Goal: Transaction & Acquisition: Purchase product/service

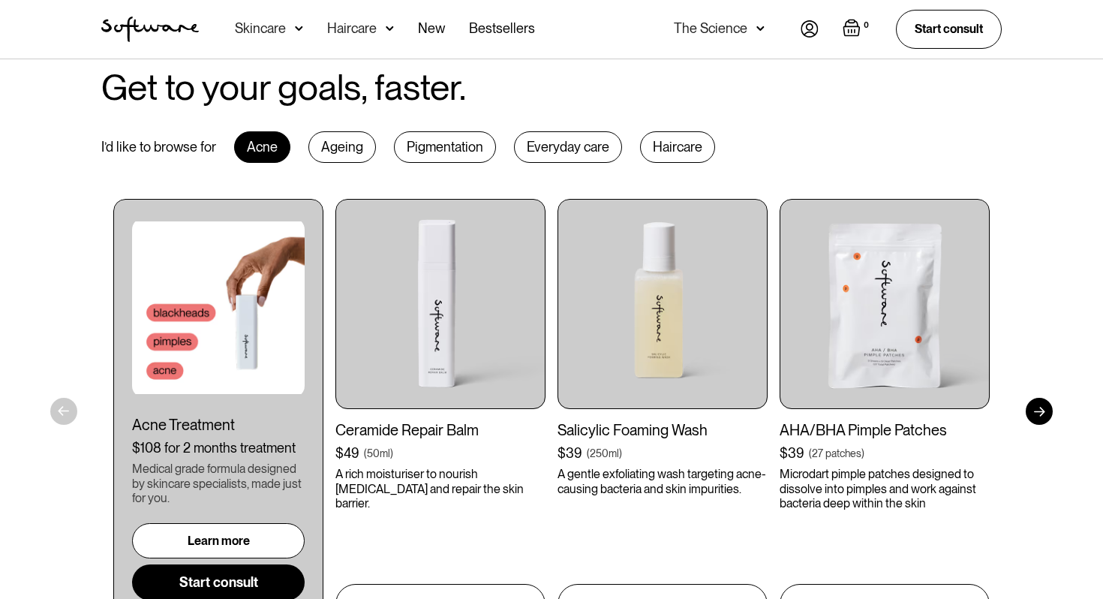
scroll to position [715, 0]
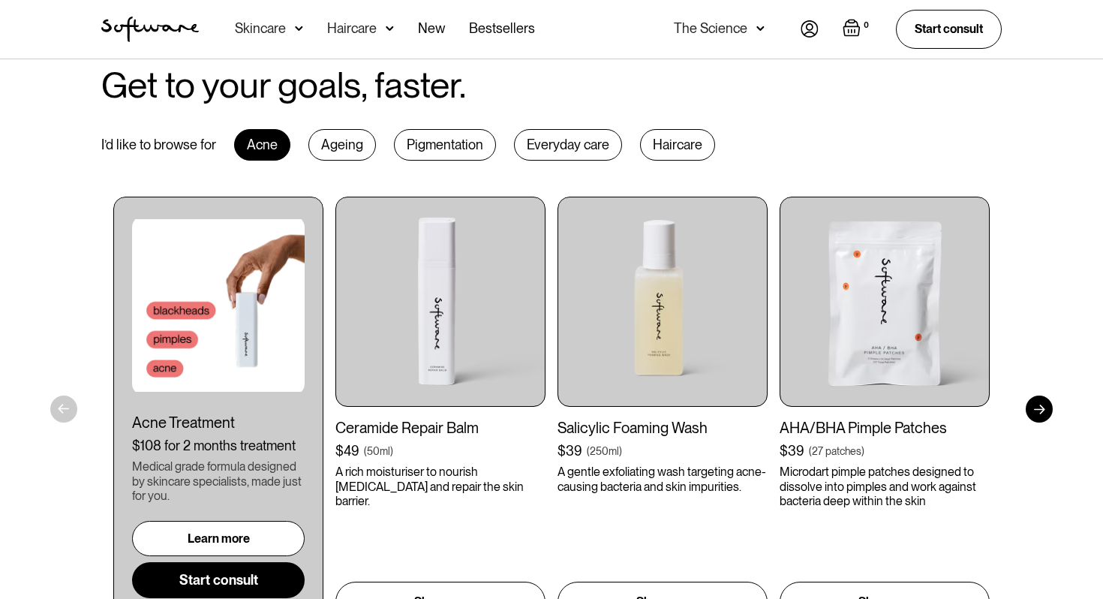
click at [218, 579] on link "Start consult" at bounding box center [218, 580] width 173 height 36
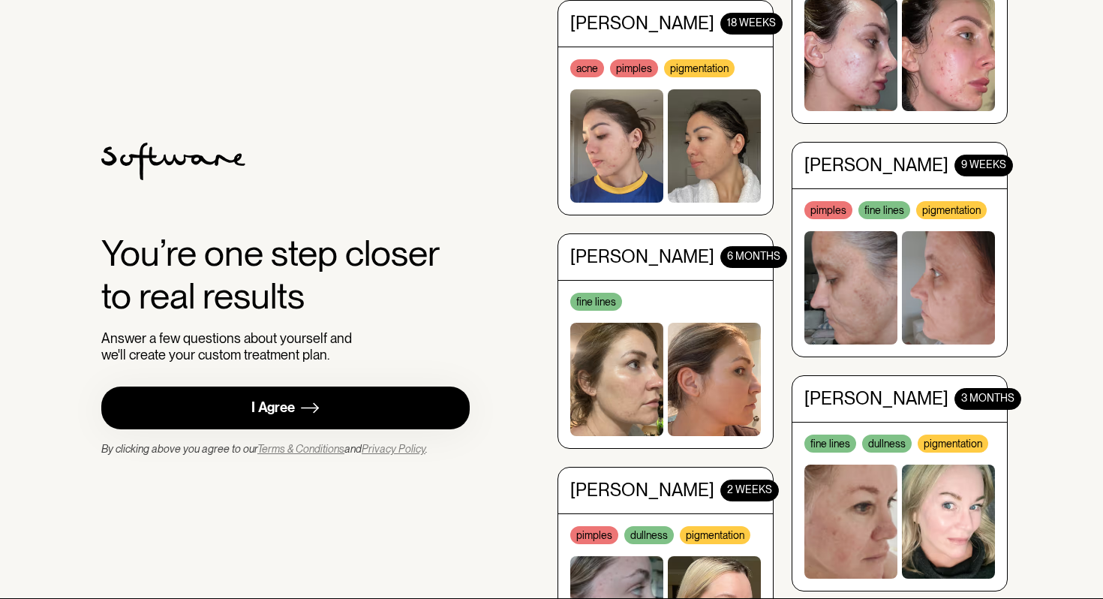
click at [318, 409] on img at bounding box center [310, 407] width 18 height 19
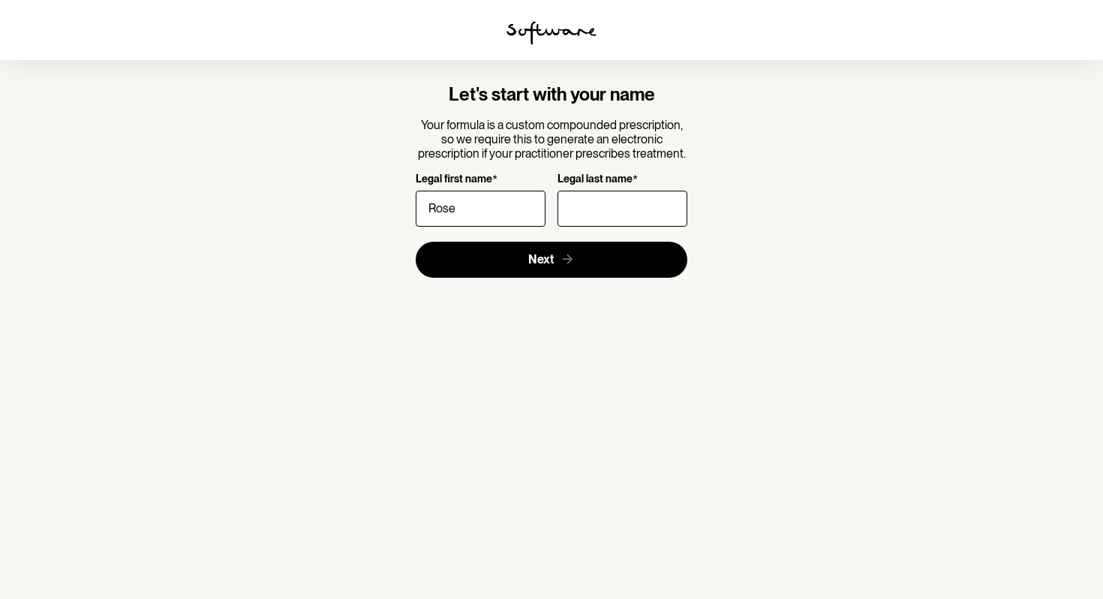
type input "Rose"
click at [607, 214] on input "Legal last name *" at bounding box center [622, 209] width 130 height 36
type input "Vineburg"
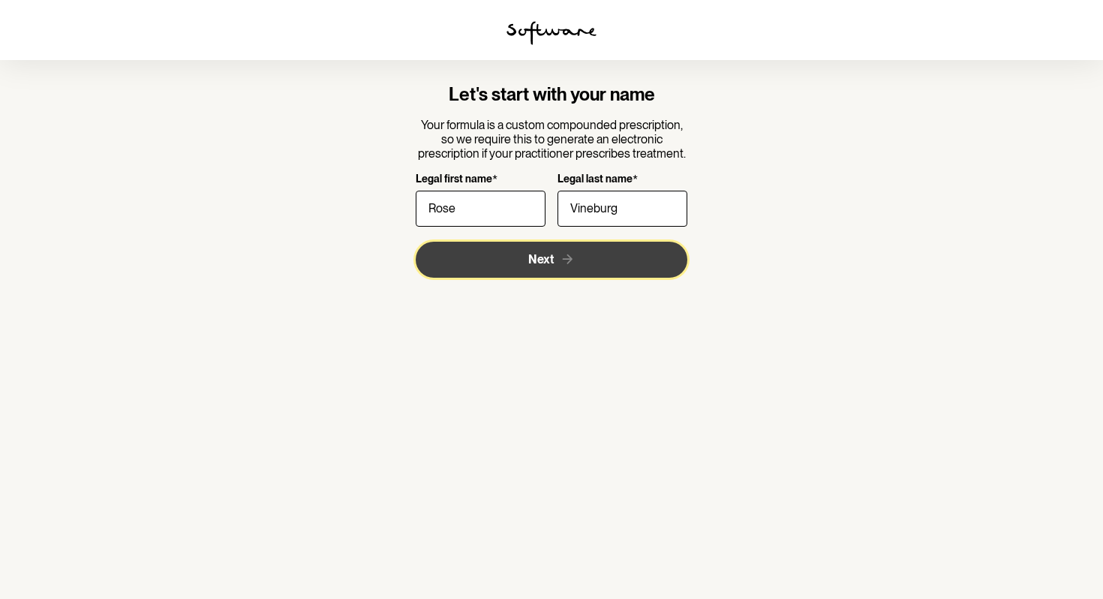
click at [607, 269] on button "Next" at bounding box center [552, 260] width 272 height 36
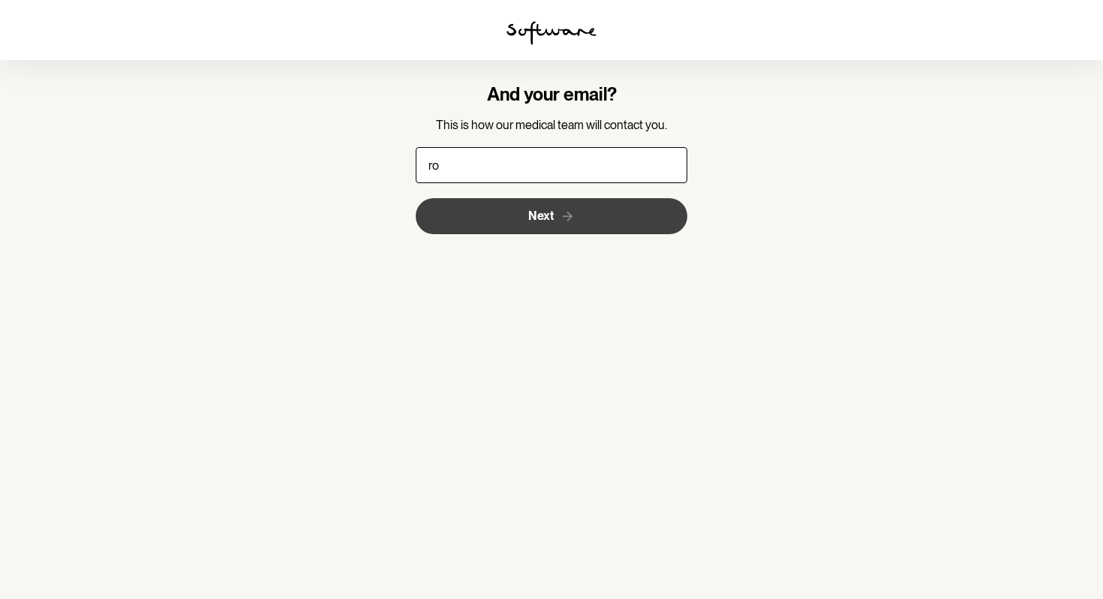
type input "rosevineburg2008@icloud.com"
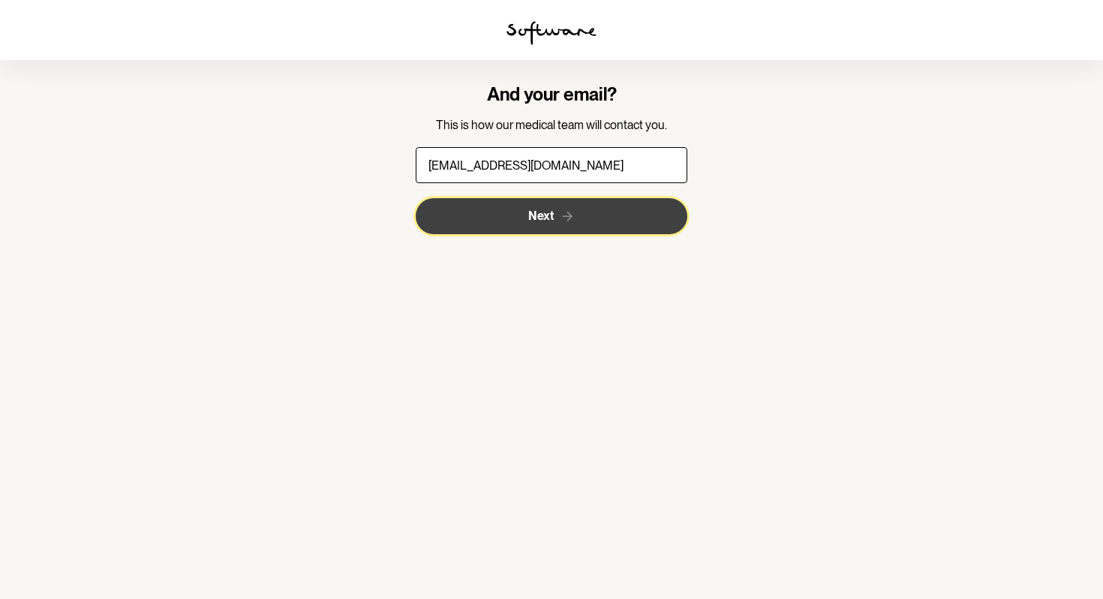
click at [581, 221] on button "Next" at bounding box center [552, 216] width 272 height 36
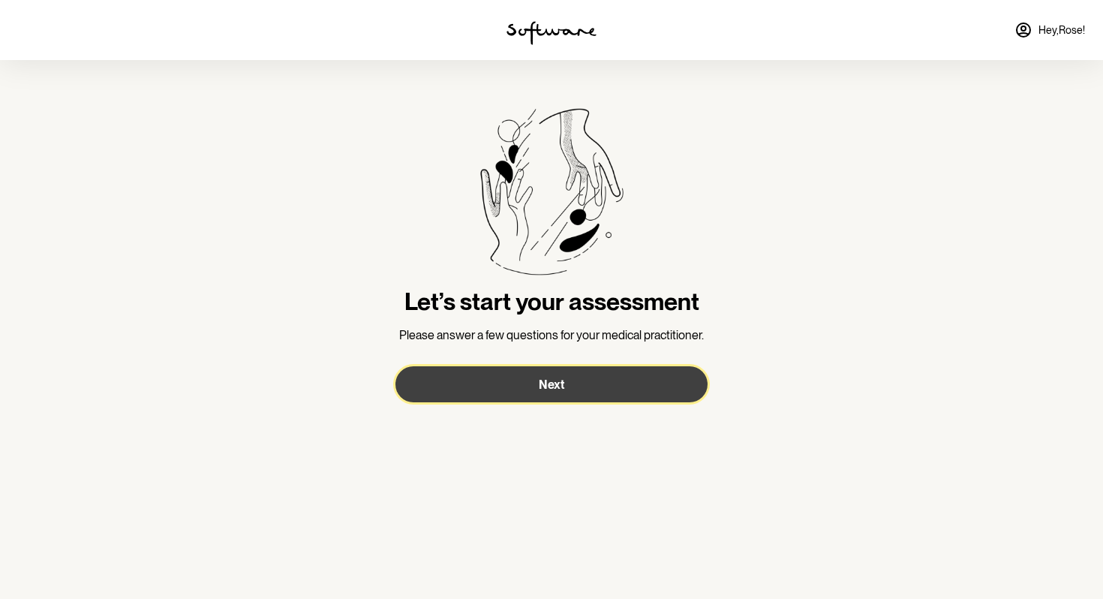
click at [535, 383] on button "Next" at bounding box center [551, 384] width 312 height 36
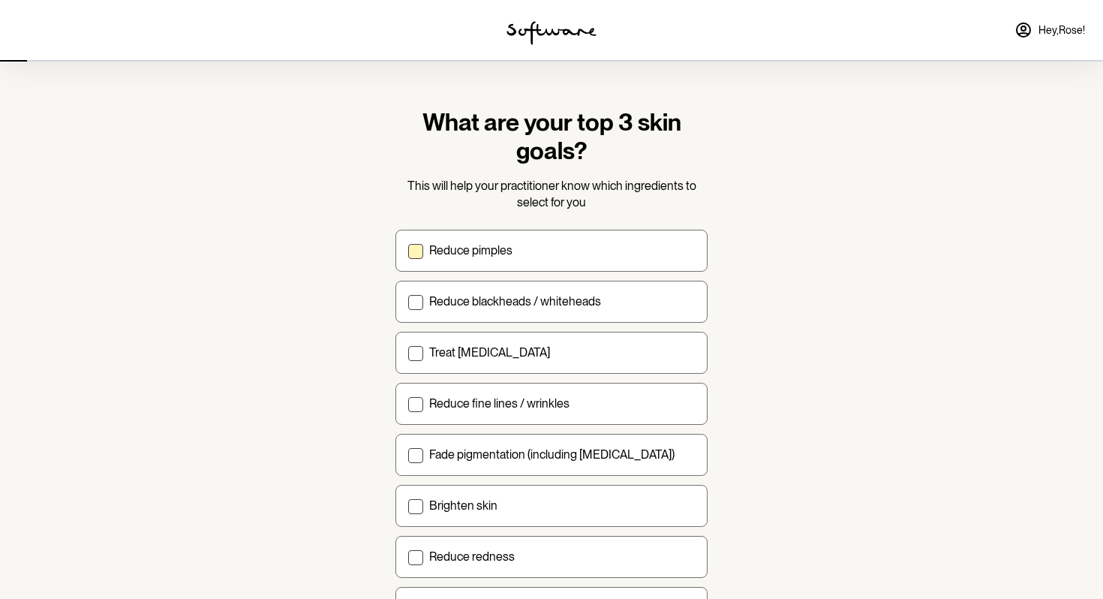
click at [425, 254] on label "Reduce pimples" at bounding box center [551, 251] width 312 height 42
click at [408, 251] on input "Reduce pimples" at bounding box center [407, 250] width 1 height 1
checkbox input "true"
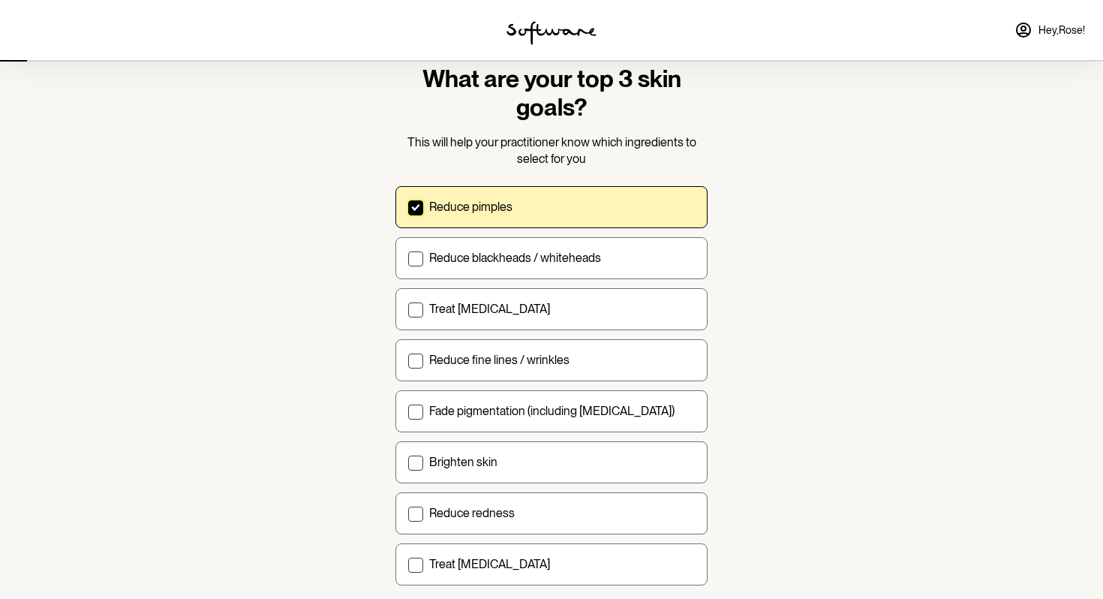
scroll to position [62, 0]
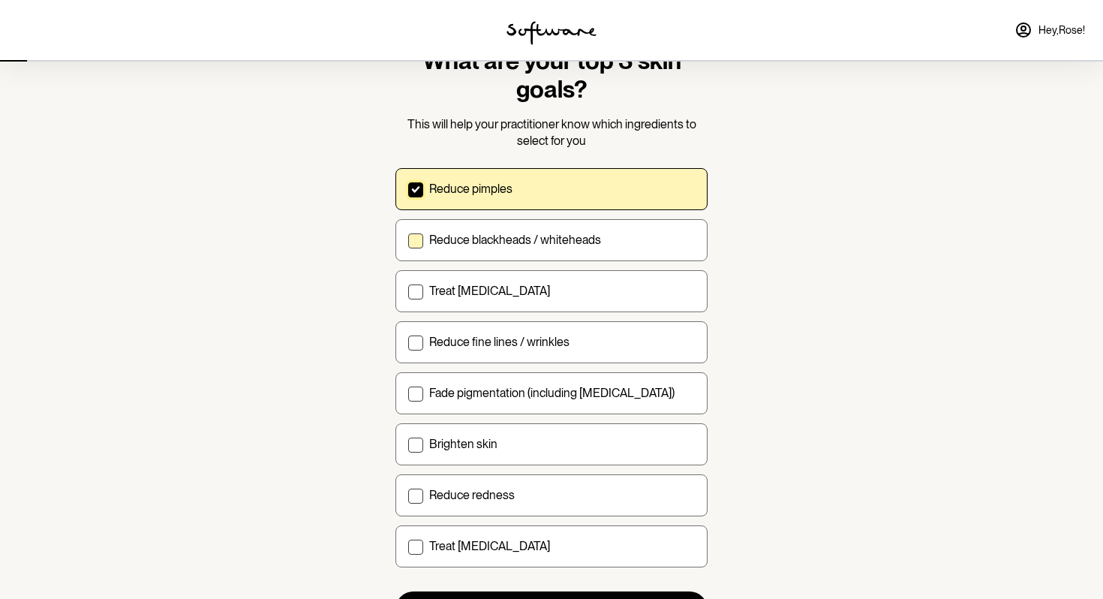
click at [423, 240] on label "Reduce blackheads / whiteheads" at bounding box center [551, 240] width 312 height 42
click at [408, 240] on input "Reduce blackheads / whiteheads" at bounding box center [407, 239] width 1 height 1
checkbox input "true"
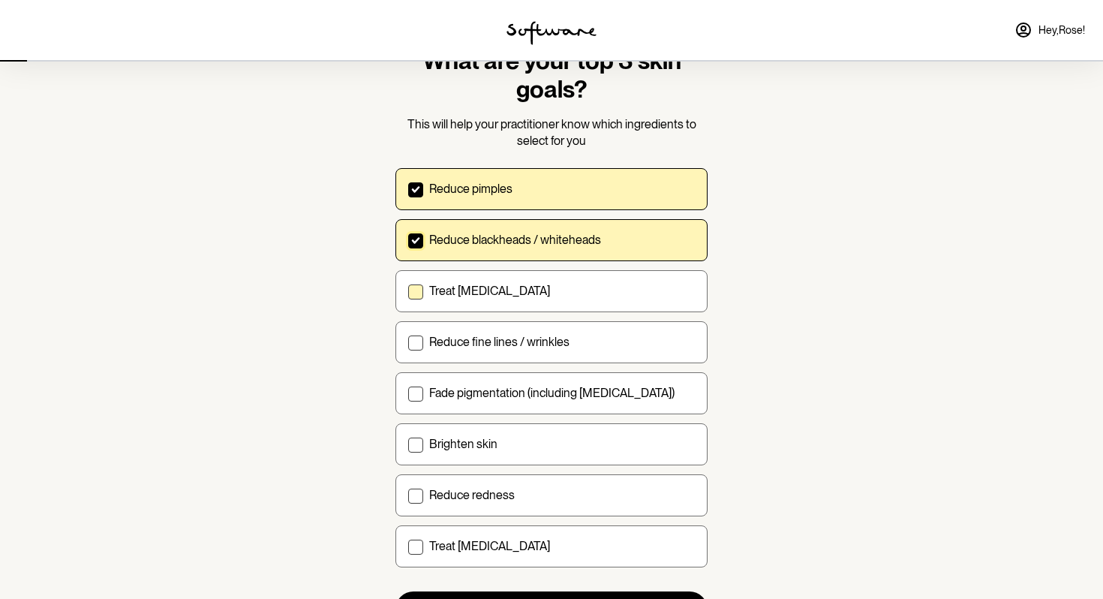
click at [418, 296] on span at bounding box center [415, 291] width 15 height 15
click at [408, 291] on input "Treat acne scarring" at bounding box center [407, 290] width 1 height 1
checkbox input "true"
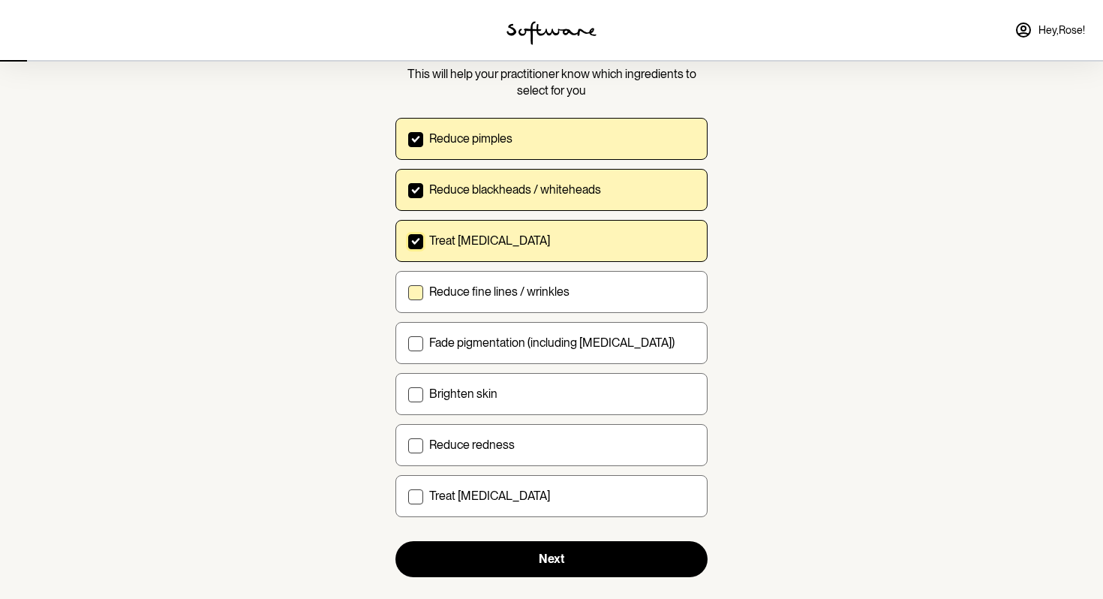
scroll to position [115, 0]
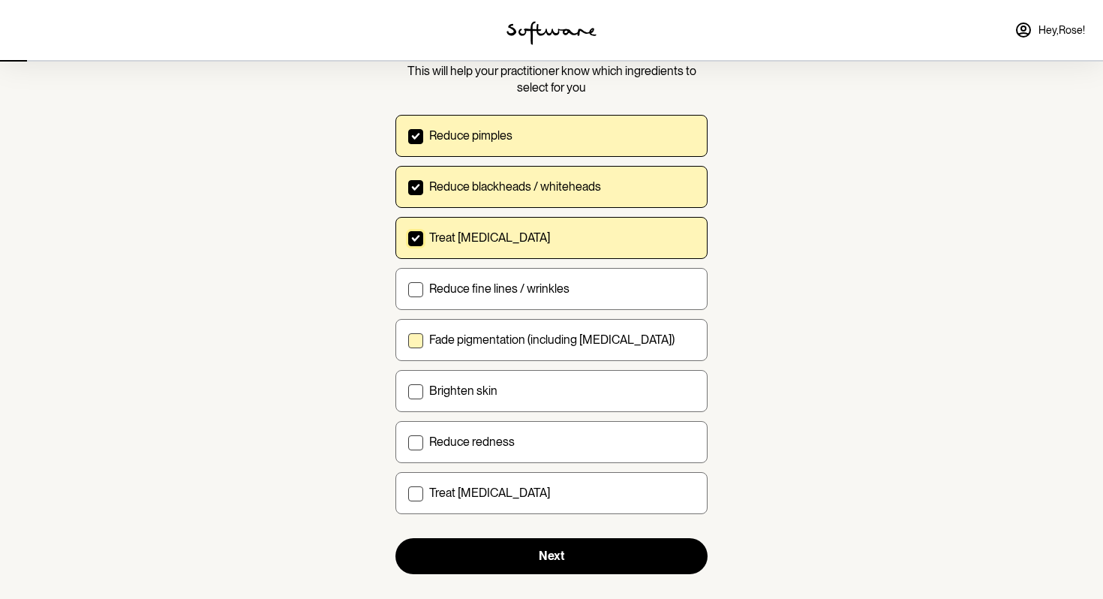
click at [429, 339] on p "Fade pigmentation (including melasma)" at bounding box center [551, 339] width 245 height 14
click at [408, 339] on input "Fade pigmentation (including melasma)" at bounding box center [407, 339] width 1 height 1
checkbox input "true"
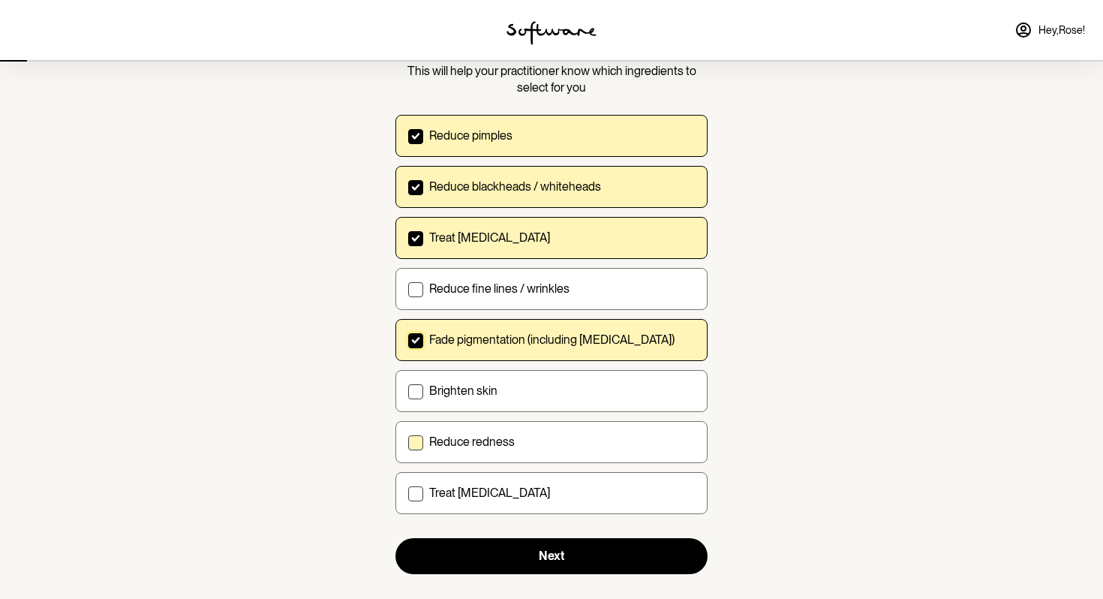
click at [422, 444] on span at bounding box center [415, 442] width 15 height 15
click at [408, 442] on input "Reduce redness" at bounding box center [407, 441] width 1 height 1
checkbox input "true"
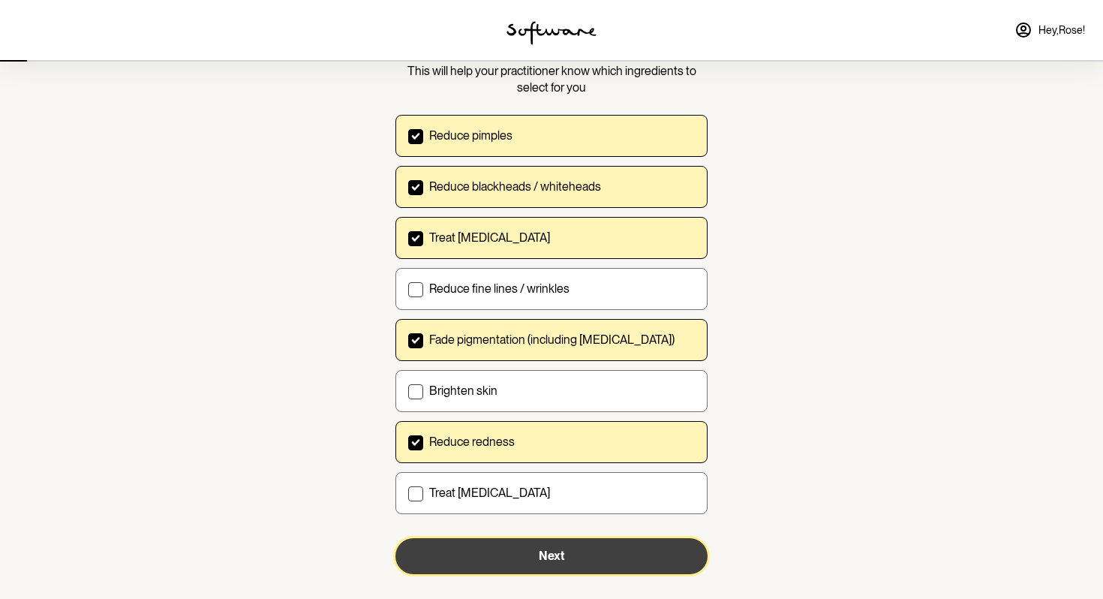
click at [485, 549] on button "Next" at bounding box center [551, 556] width 312 height 36
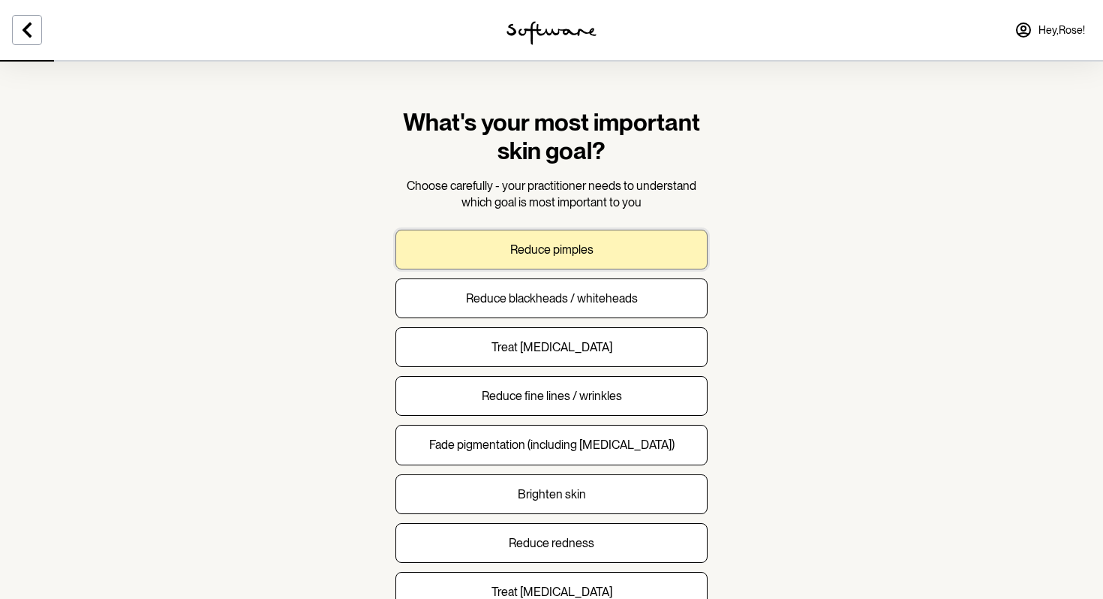
click at [557, 239] on button "Reduce pimples" at bounding box center [551, 250] width 312 height 40
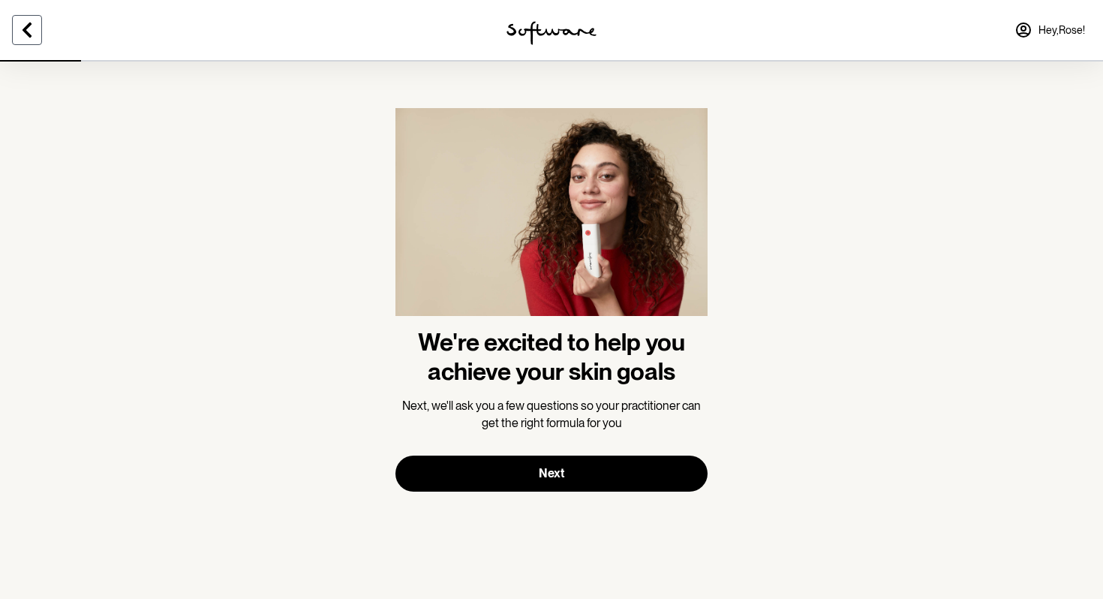
click at [27, 23] on icon at bounding box center [27, 30] width 18 height 18
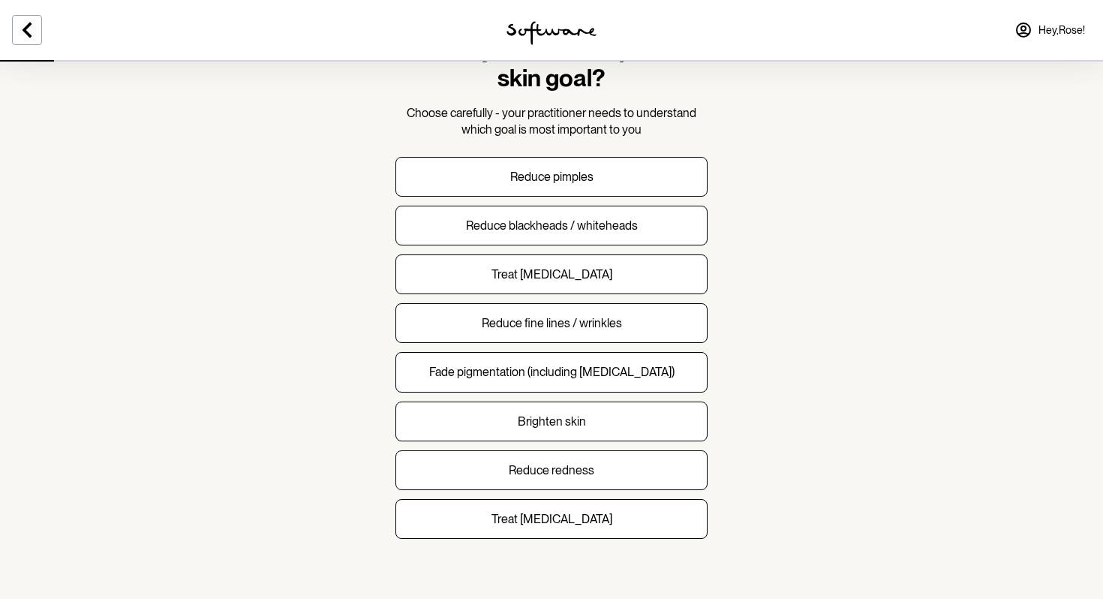
scroll to position [85, 0]
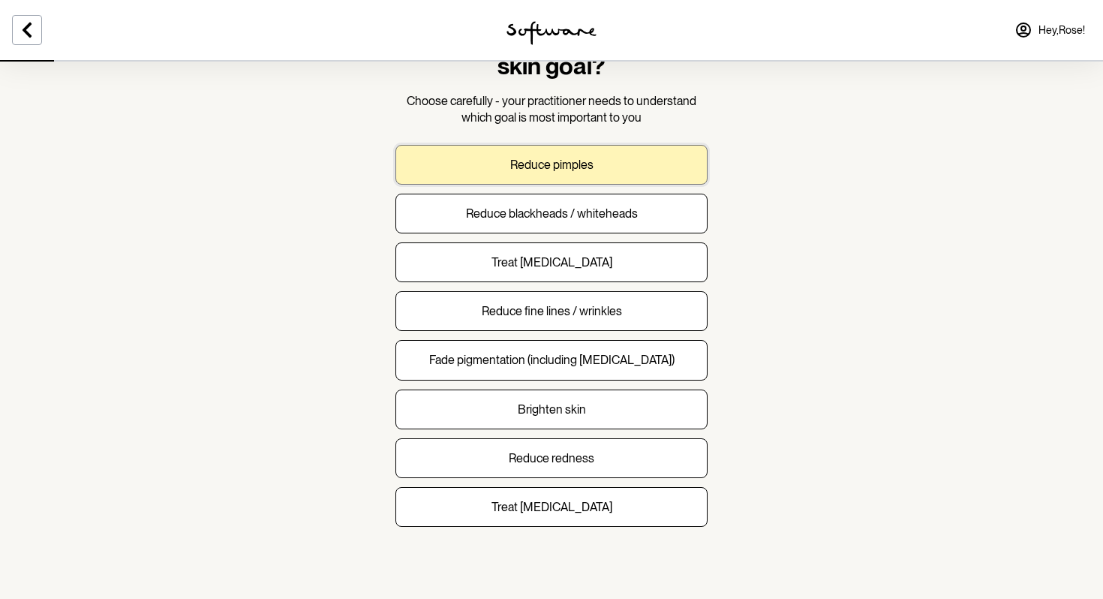
click at [596, 166] on button "Reduce pimples" at bounding box center [551, 165] width 312 height 40
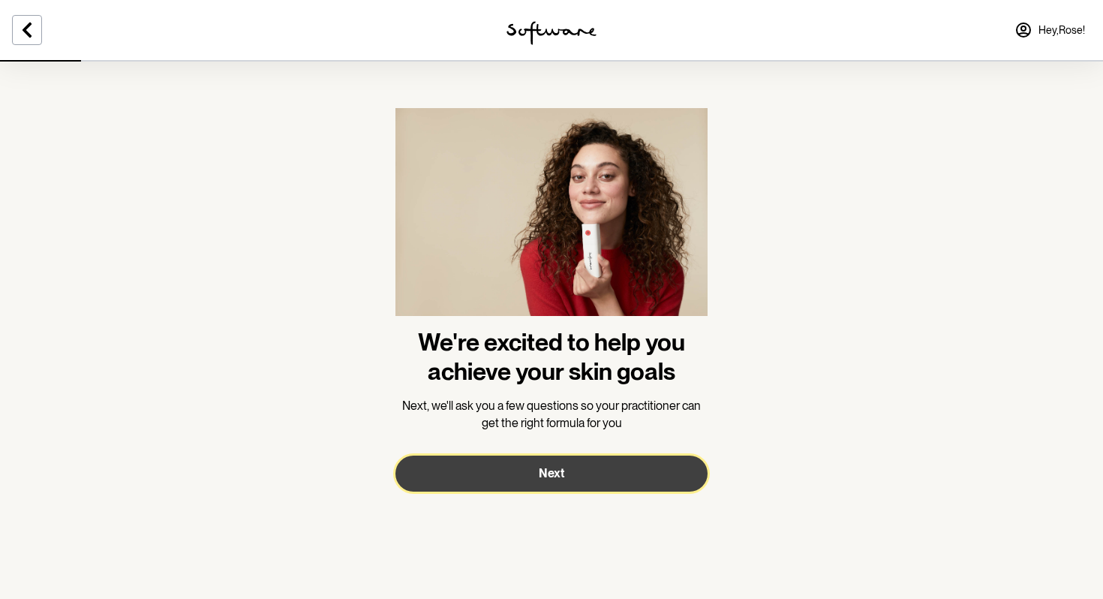
click at [536, 480] on button "Next" at bounding box center [551, 473] width 312 height 36
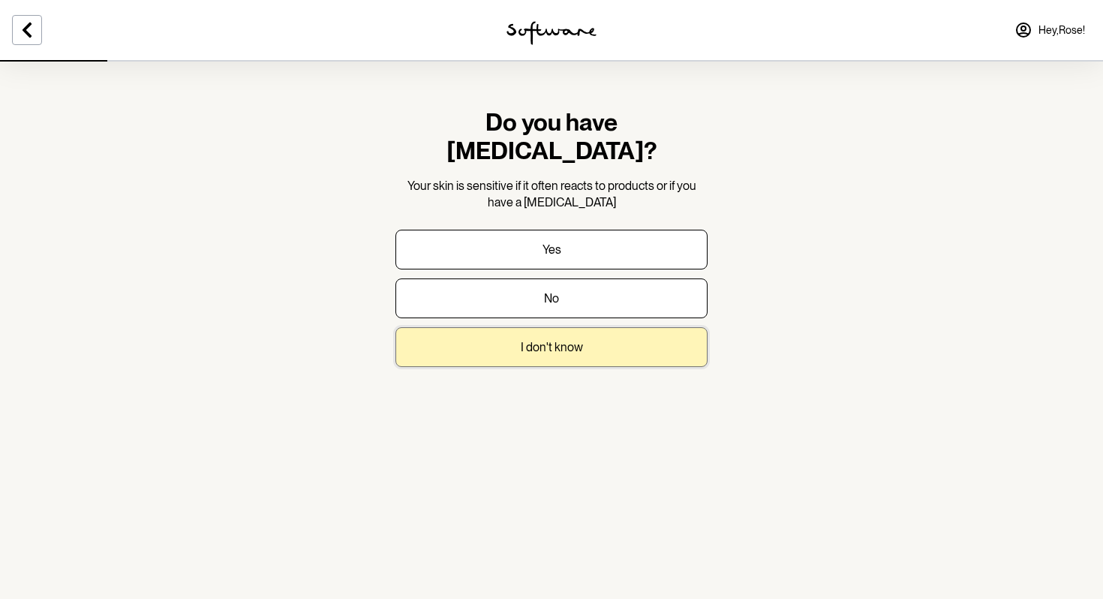
click at [590, 327] on button "I don't know" at bounding box center [551, 347] width 312 height 40
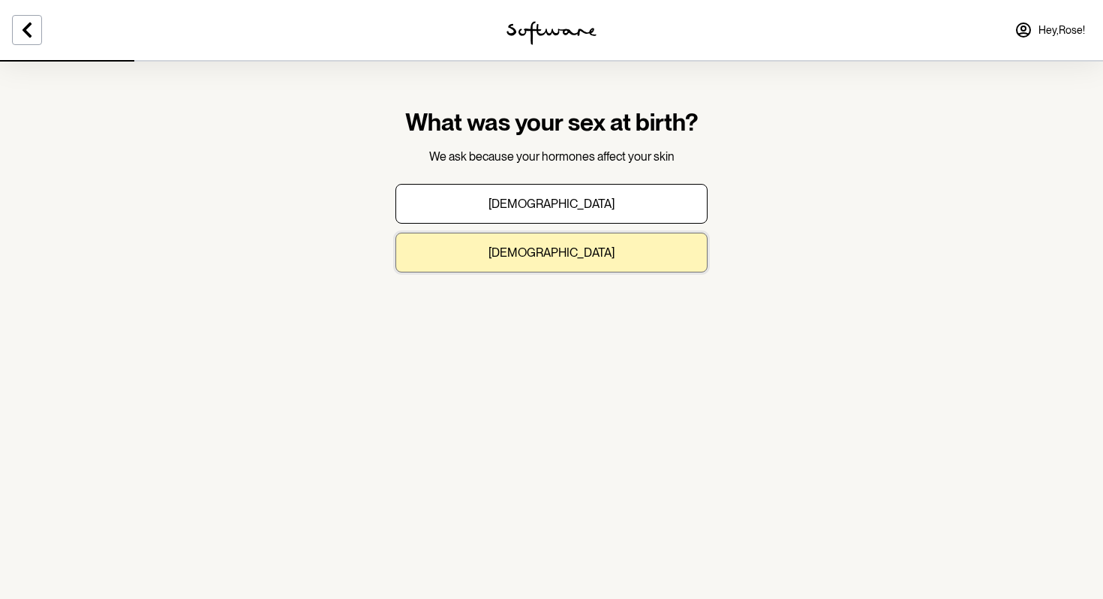
click at [629, 242] on button "Female" at bounding box center [551, 253] width 312 height 40
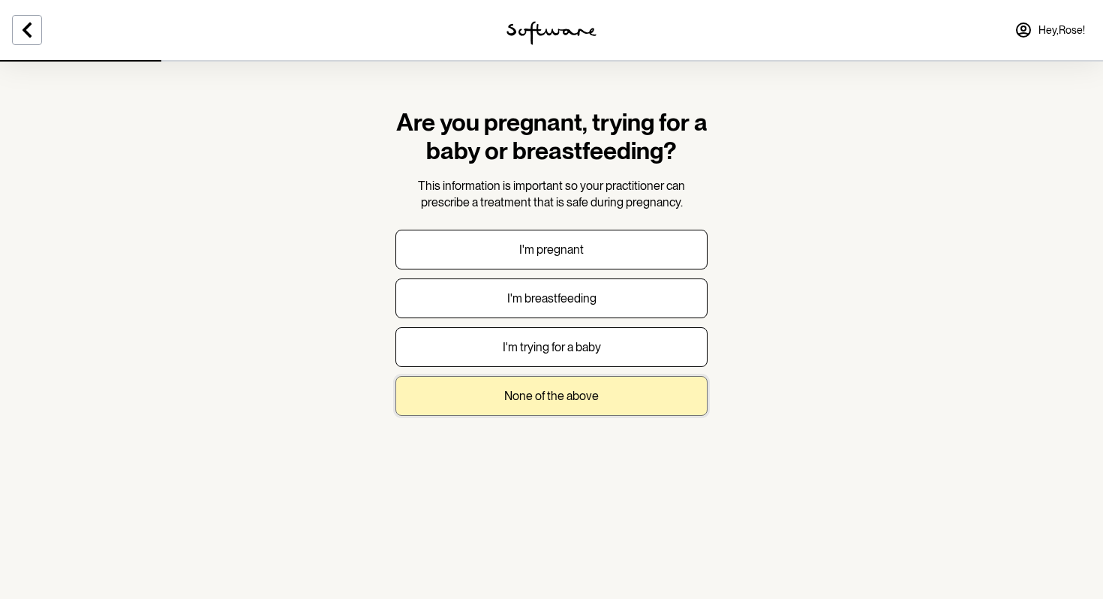
click at [572, 411] on button "None of the above" at bounding box center [551, 396] width 312 height 40
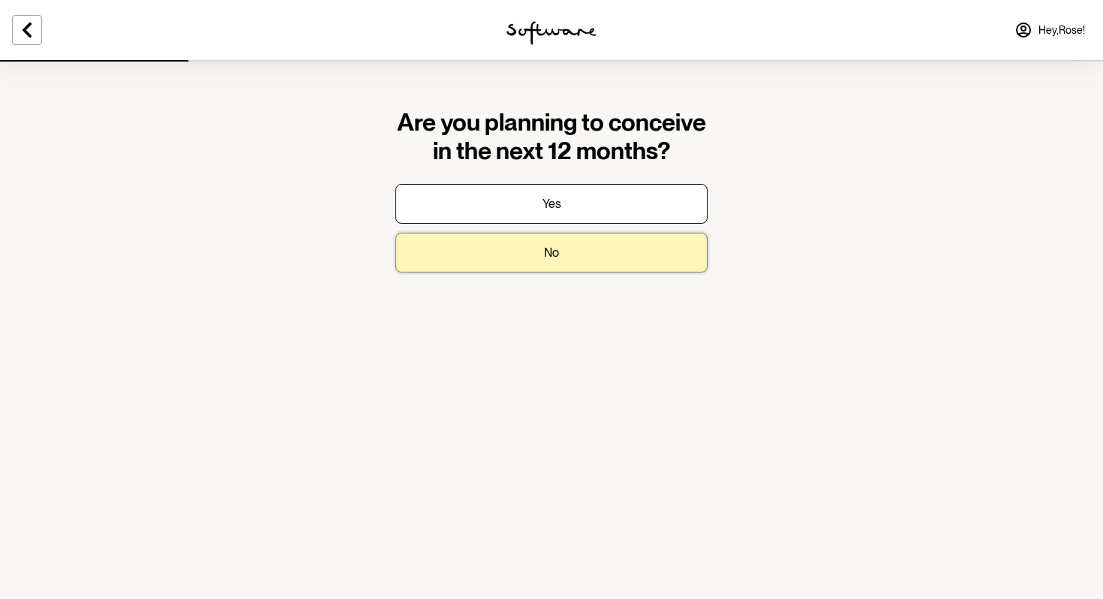
click at [610, 263] on button "No" at bounding box center [551, 253] width 312 height 40
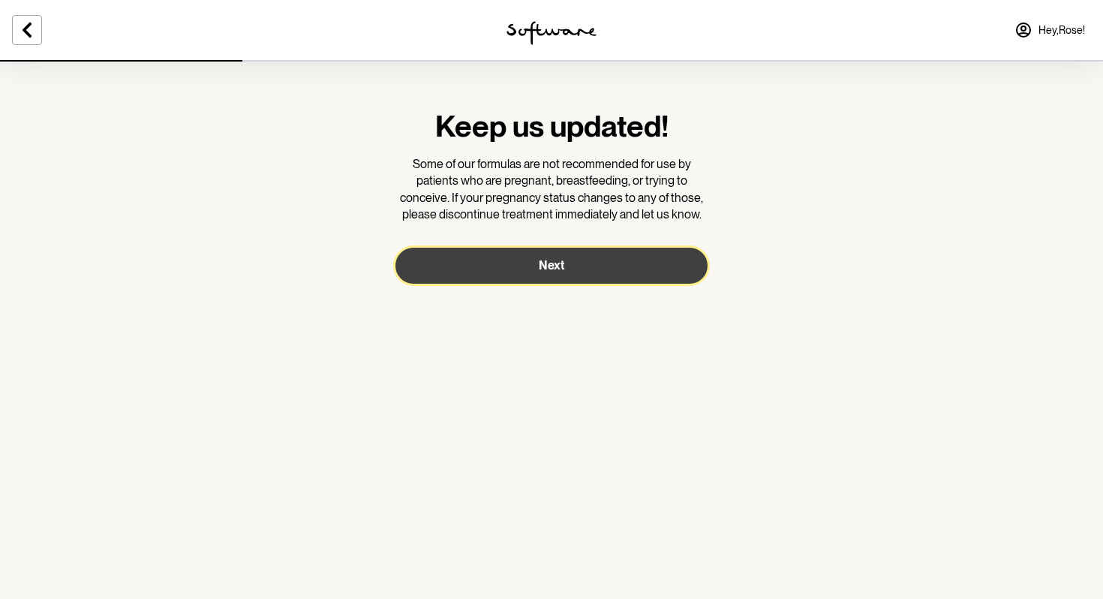
click at [610, 263] on button "Next" at bounding box center [551, 266] width 312 height 36
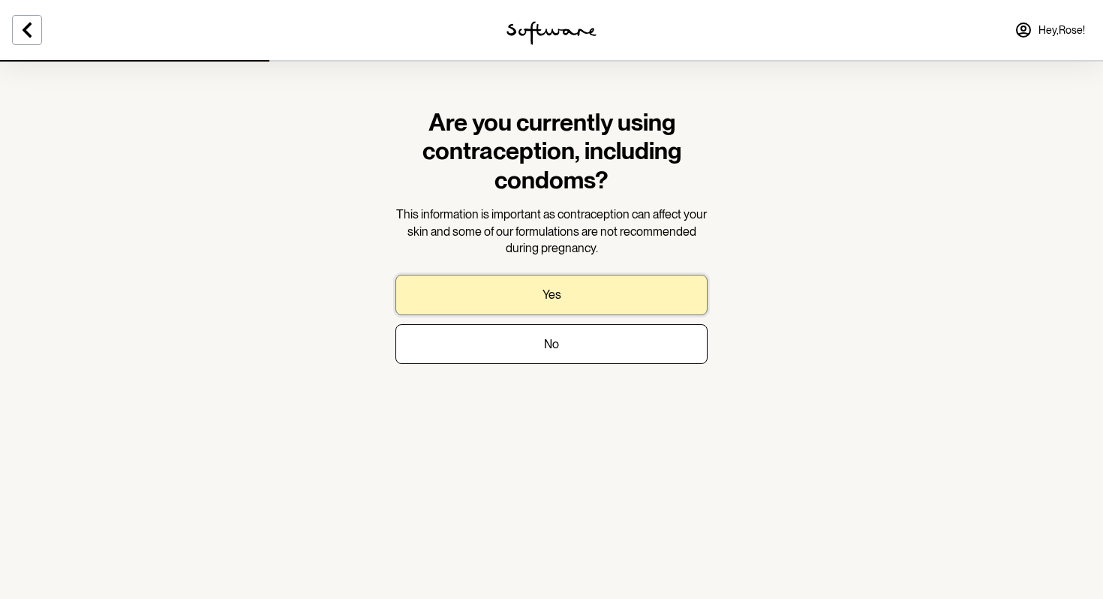
click at [581, 301] on button "Yes" at bounding box center [551, 295] width 312 height 40
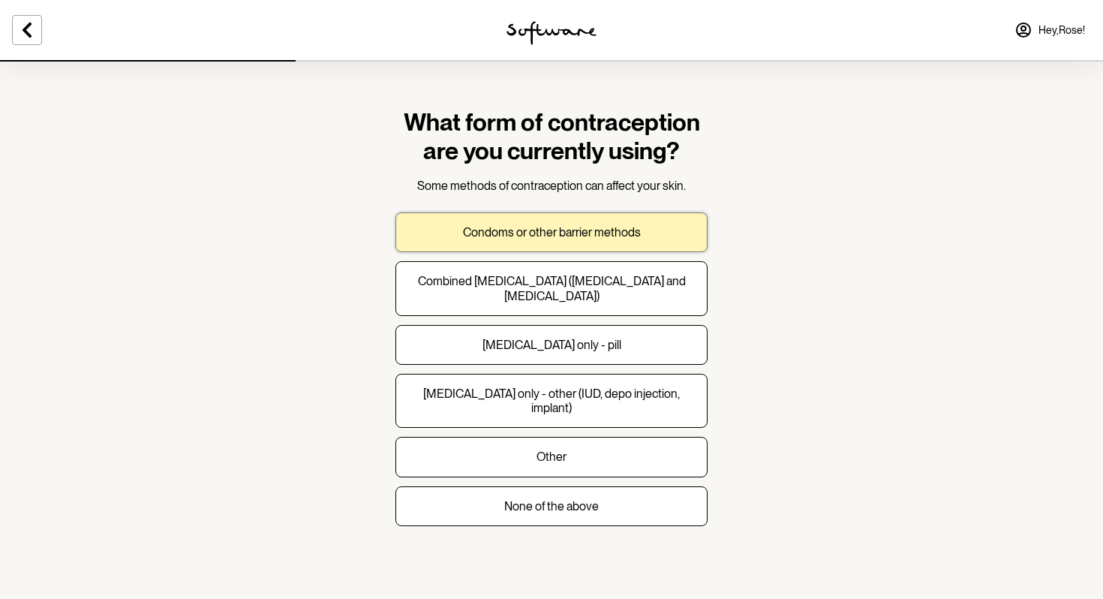
click at [572, 225] on p "Condoms or other barrier methods" at bounding box center [552, 232] width 178 height 14
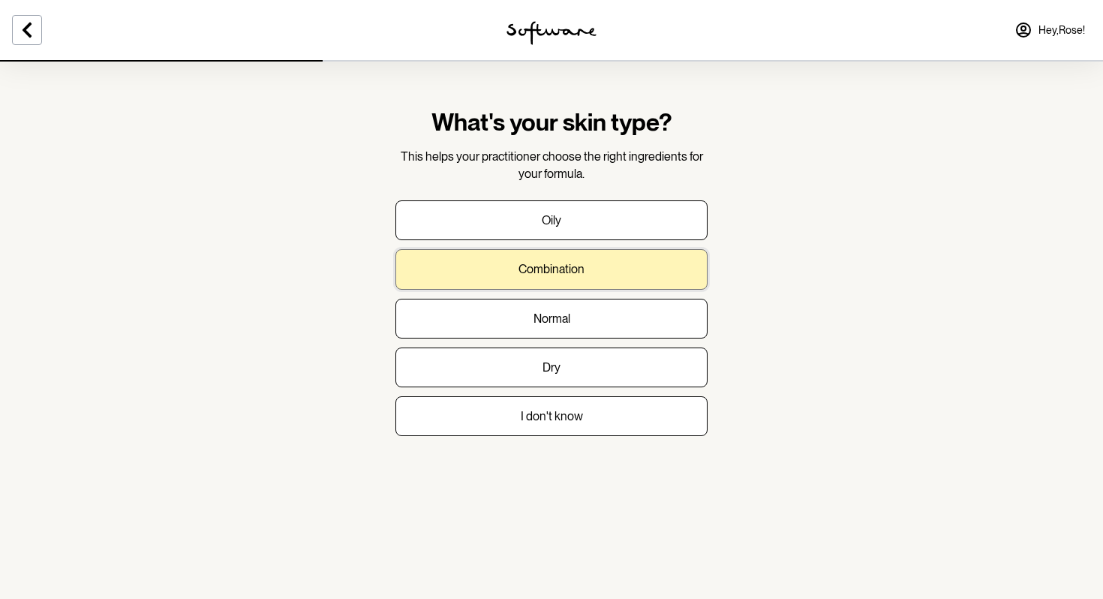
click at [620, 268] on button "Combination" at bounding box center [551, 269] width 312 height 40
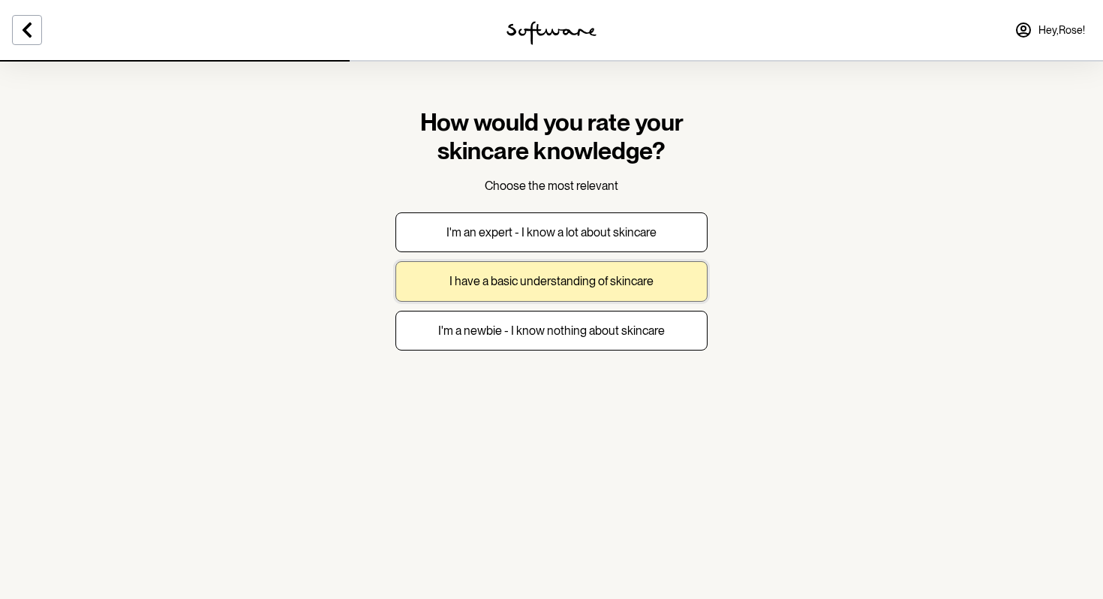
click at [566, 289] on button "I have a basic understanding of skincare" at bounding box center [551, 281] width 312 height 40
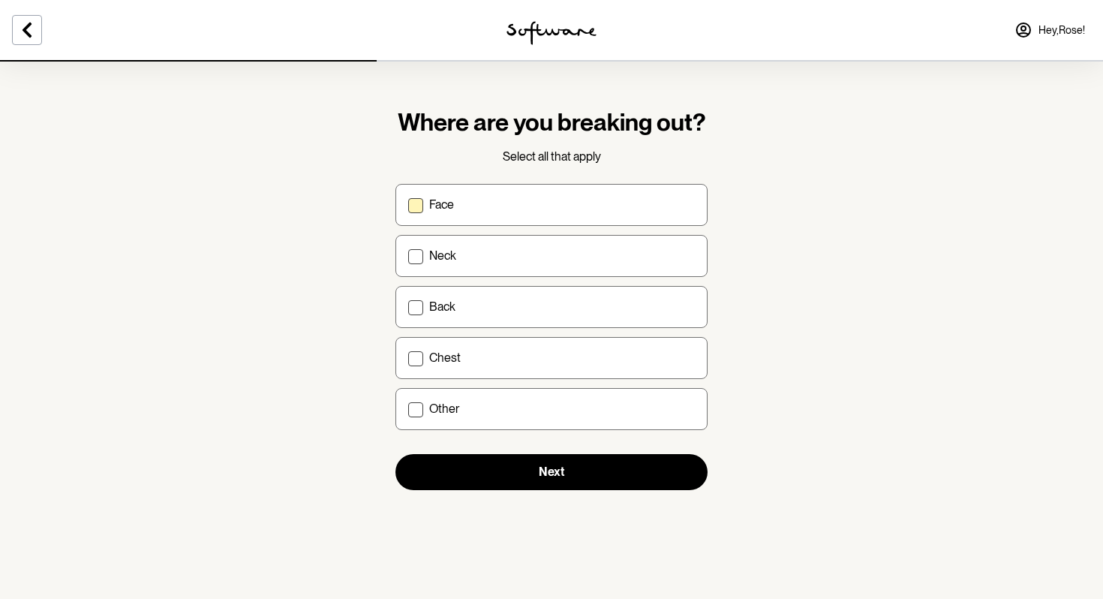
click at [419, 200] on span at bounding box center [415, 205] width 15 height 15
click at [408, 204] on input "Face" at bounding box center [407, 204] width 1 height 1
checkbox input "true"
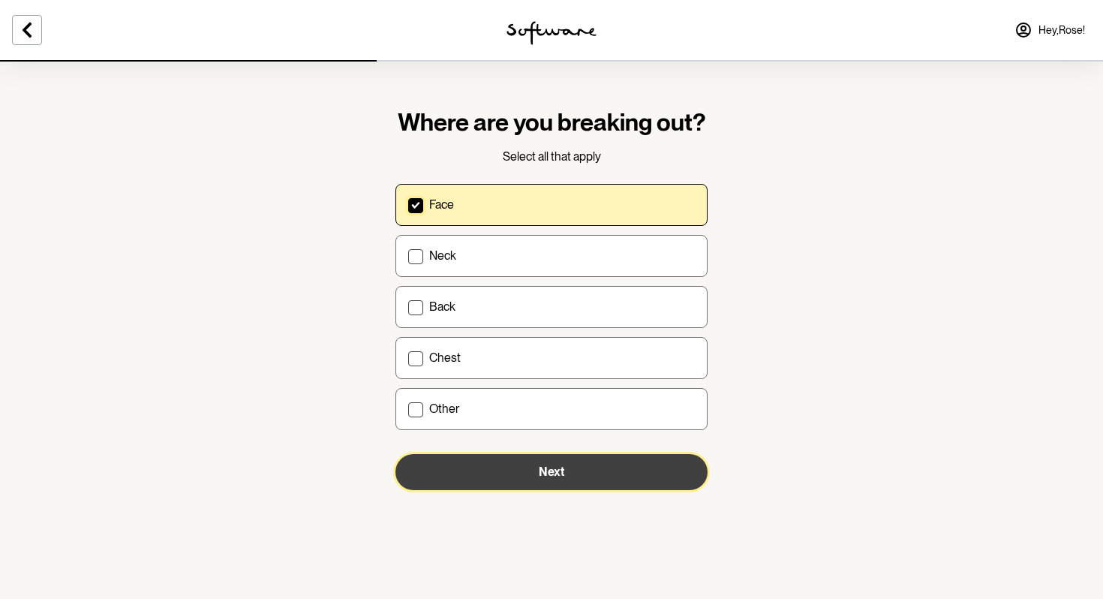
click at [464, 464] on button "Next" at bounding box center [551, 472] width 312 height 36
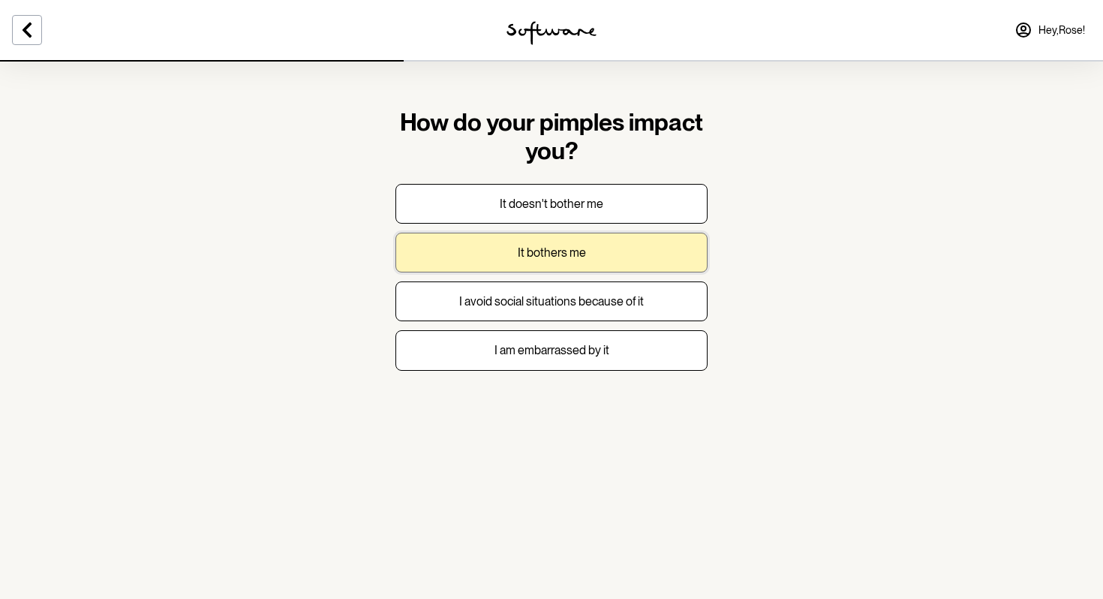
click at [565, 245] on p "It bothers me" at bounding box center [552, 252] width 68 height 14
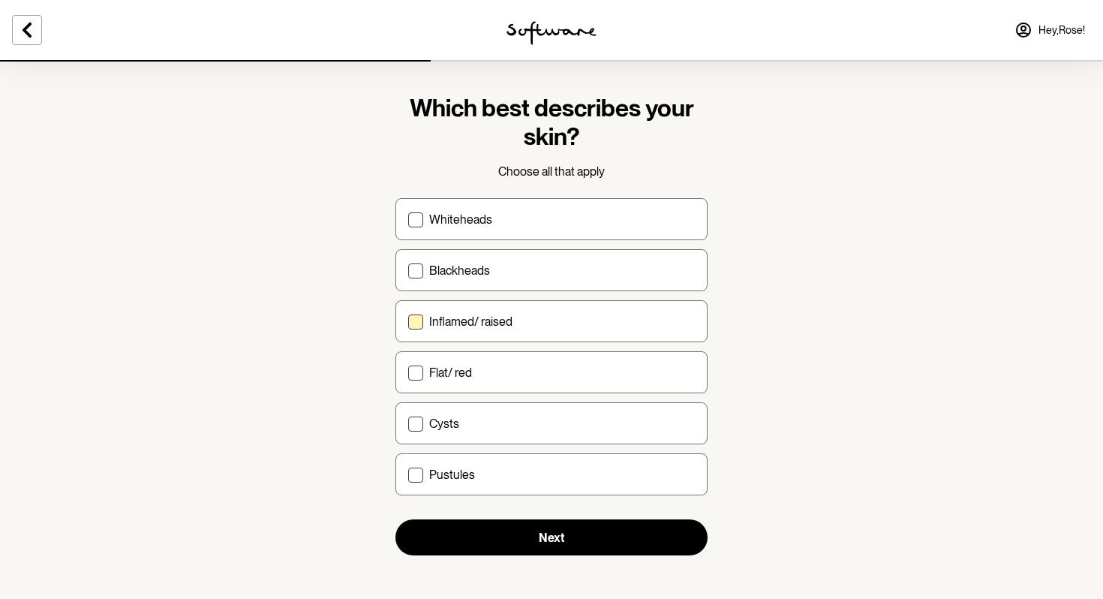
scroll to position [19, 0]
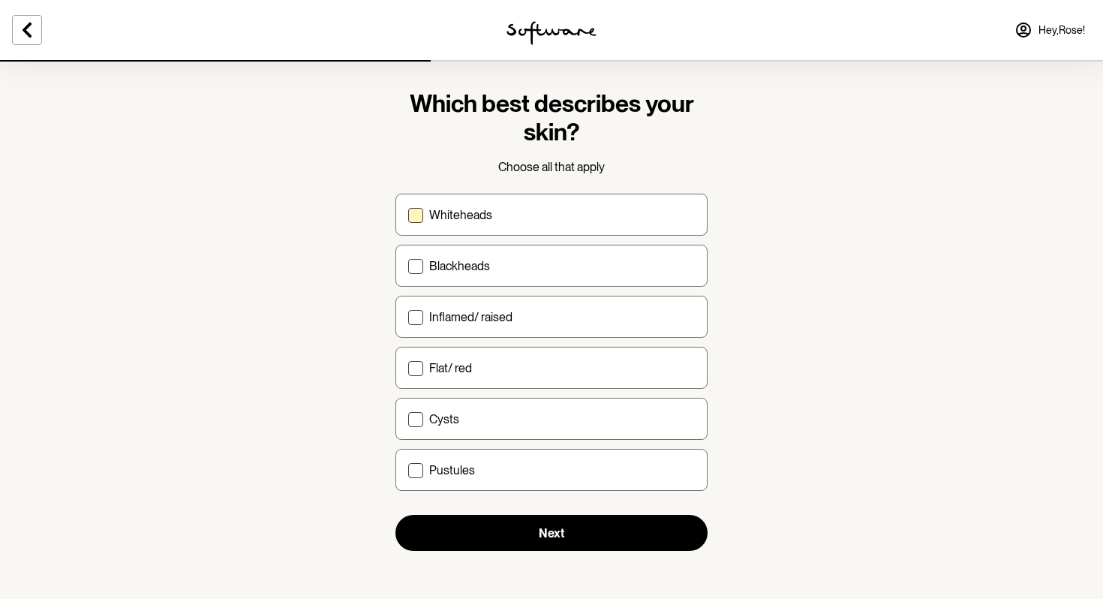
click at [424, 211] on label "Whiteheads" at bounding box center [551, 215] width 312 height 42
click at [408, 215] on input "Whiteheads" at bounding box center [407, 215] width 1 height 1
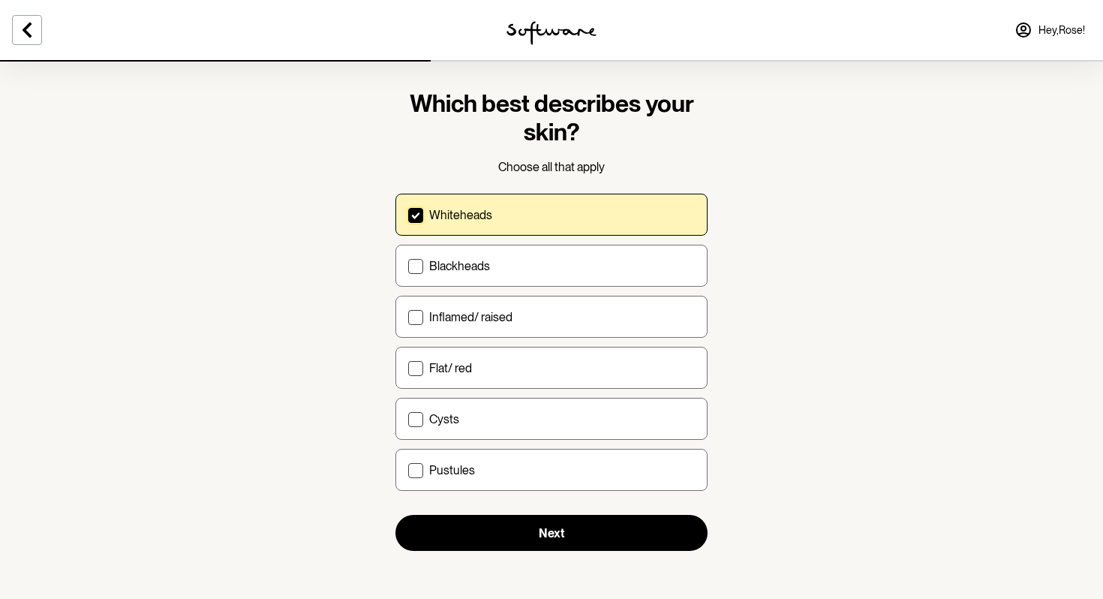
click at [417, 219] on span at bounding box center [415, 215] width 15 height 15
click at [408, 215] on input "Whiteheads" at bounding box center [407, 215] width 1 height 1
checkbox input "false"
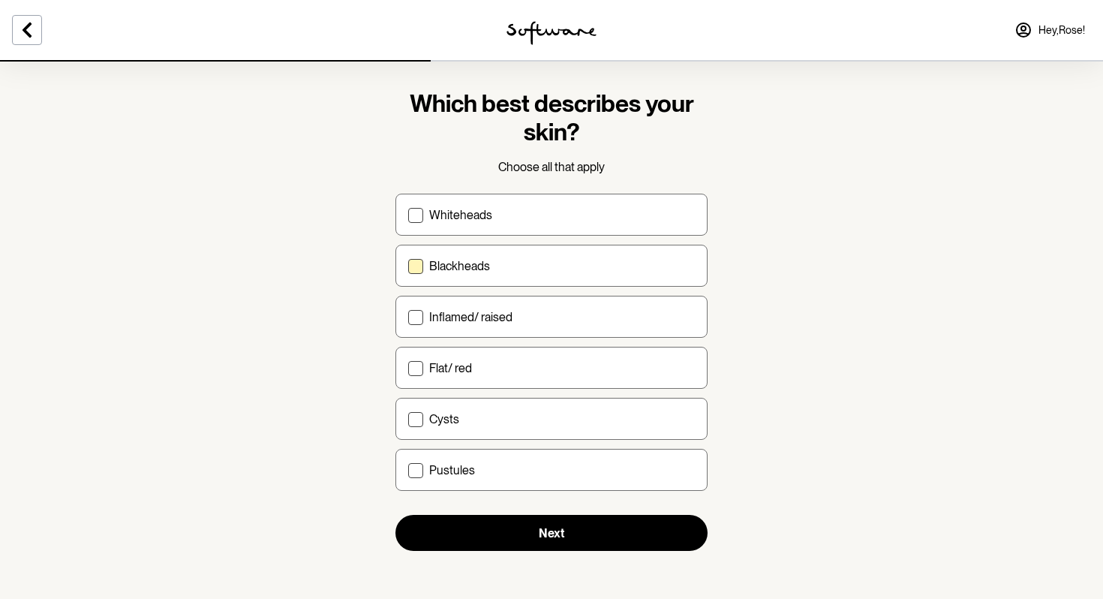
click at [416, 257] on label "Blackheads" at bounding box center [551, 266] width 312 height 42
click at [408, 266] on input "Blackheads" at bounding box center [407, 266] width 1 height 1
checkbox input "true"
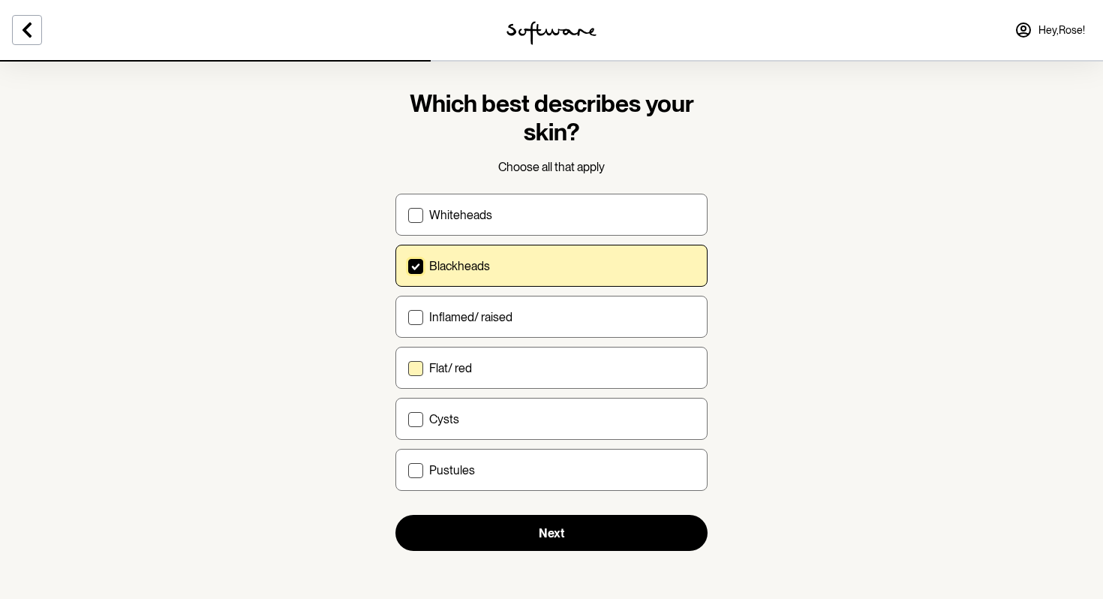
click at [419, 365] on span at bounding box center [415, 368] width 15 height 15
click at [408, 368] on input "Flat/ red" at bounding box center [407, 368] width 1 height 1
checkbox input "true"
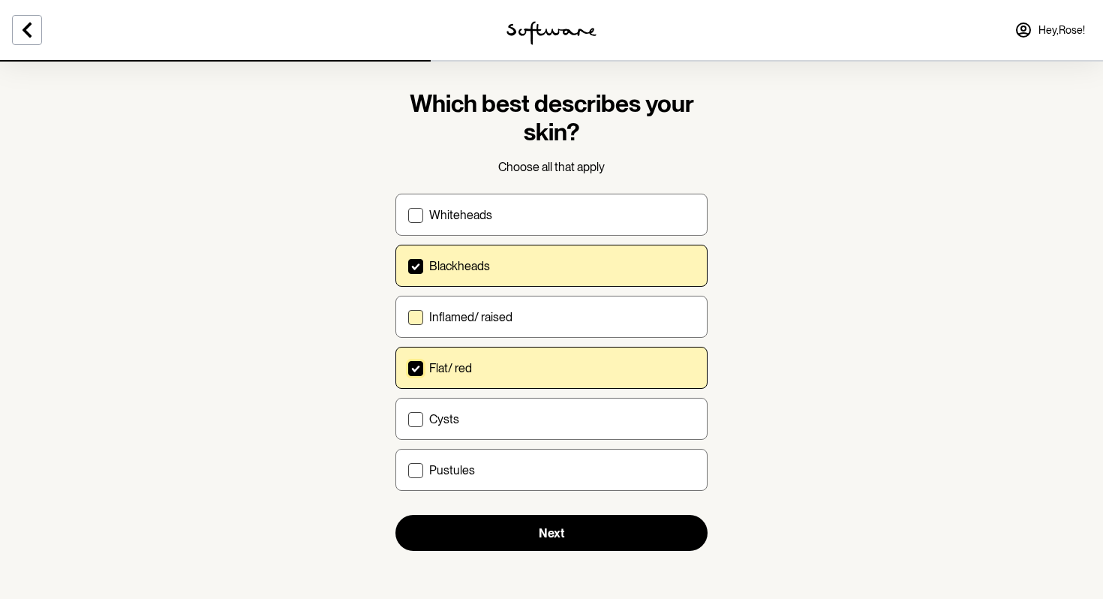
click at [421, 320] on span at bounding box center [415, 317] width 15 height 15
click at [408, 317] on input "Inflamed/ raised" at bounding box center [407, 317] width 1 height 1
checkbox input "true"
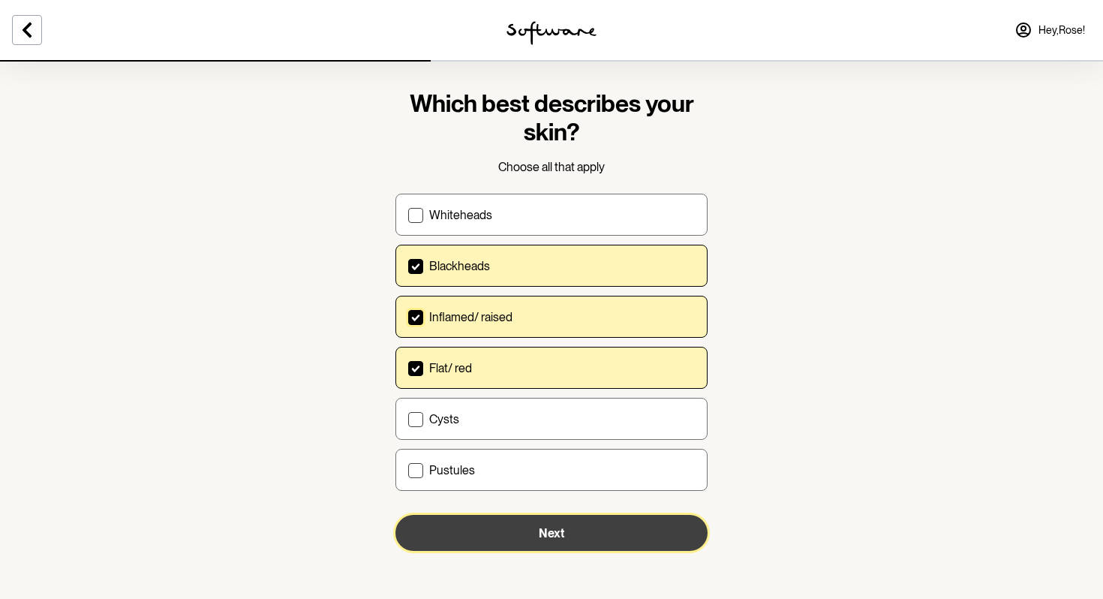
click at [475, 518] on button "Next" at bounding box center [551, 533] width 312 height 36
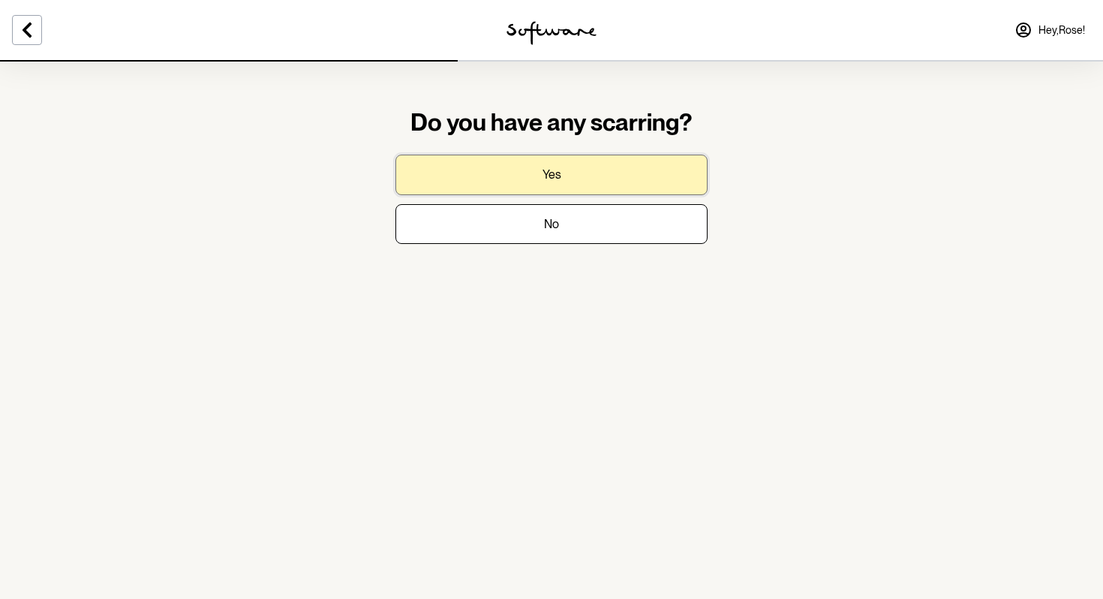
click at [621, 177] on button "Yes" at bounding box center [551, 175] width 312 height 40
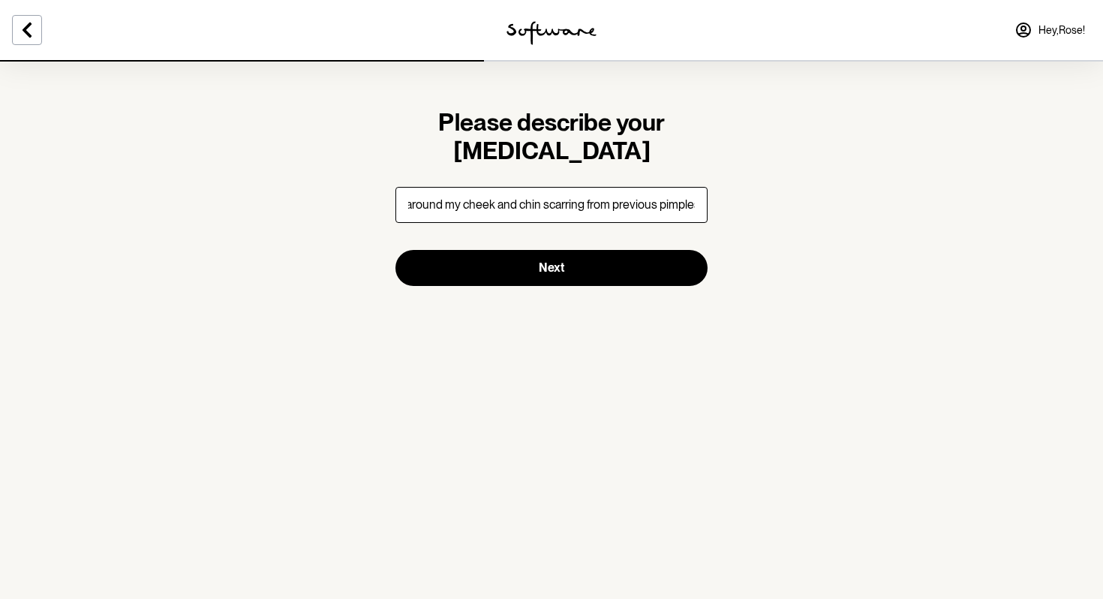
scroll to position [0, 11]
type input "around my cheek and chin scarring from previous pimples"
click at [395, 250] on button "Next" at bounding box center [551, 268] width 312 height 36
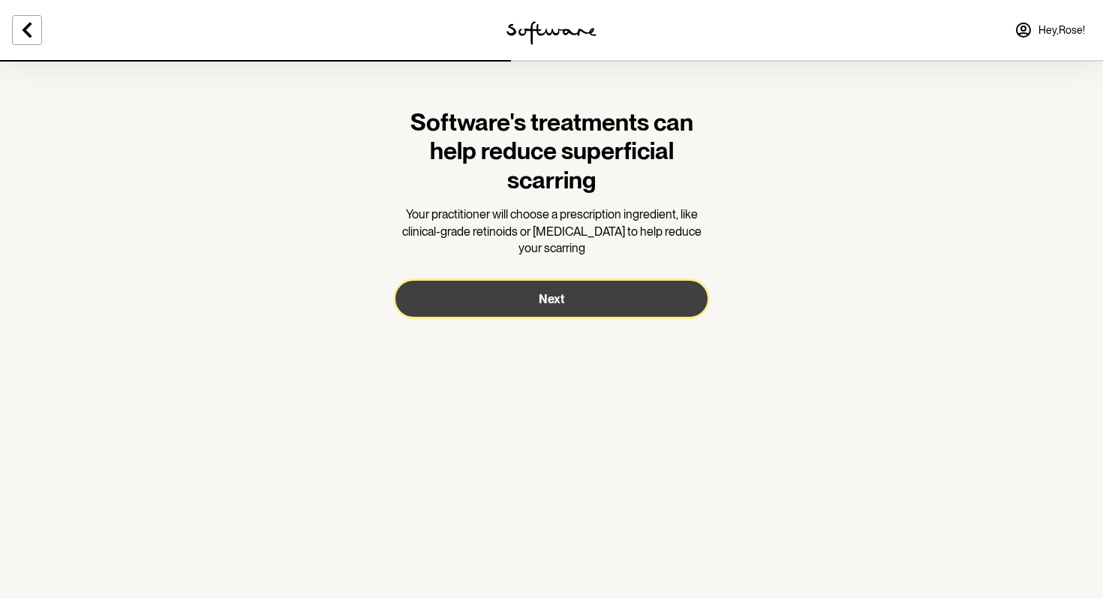
click at [547, 295] on span "Next" at bounding box center [552, 299] width 26 height 14
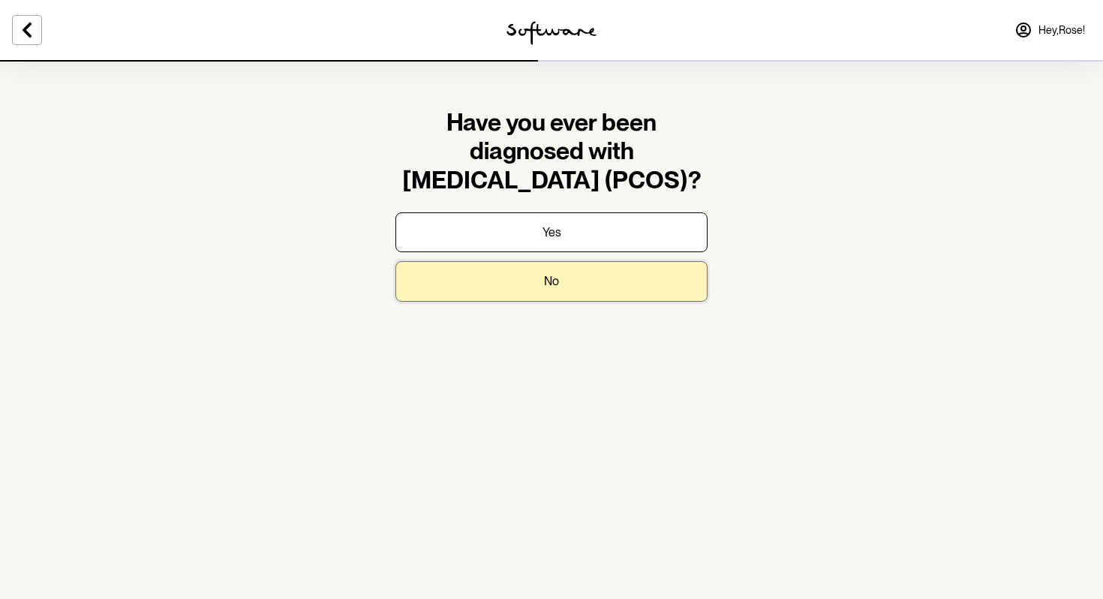
click at [566, 273] on button "No" at bounding box center [551, 281] width 312 height 40
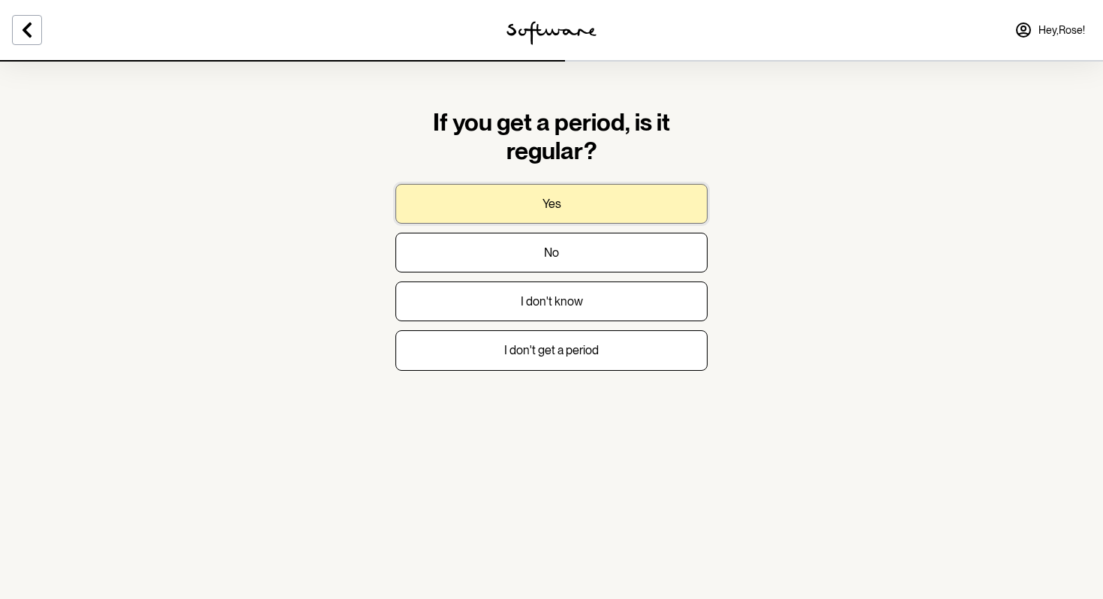
click at [596, 196] on button "Yes" at bounding box center [551, 204] width 312 height 40
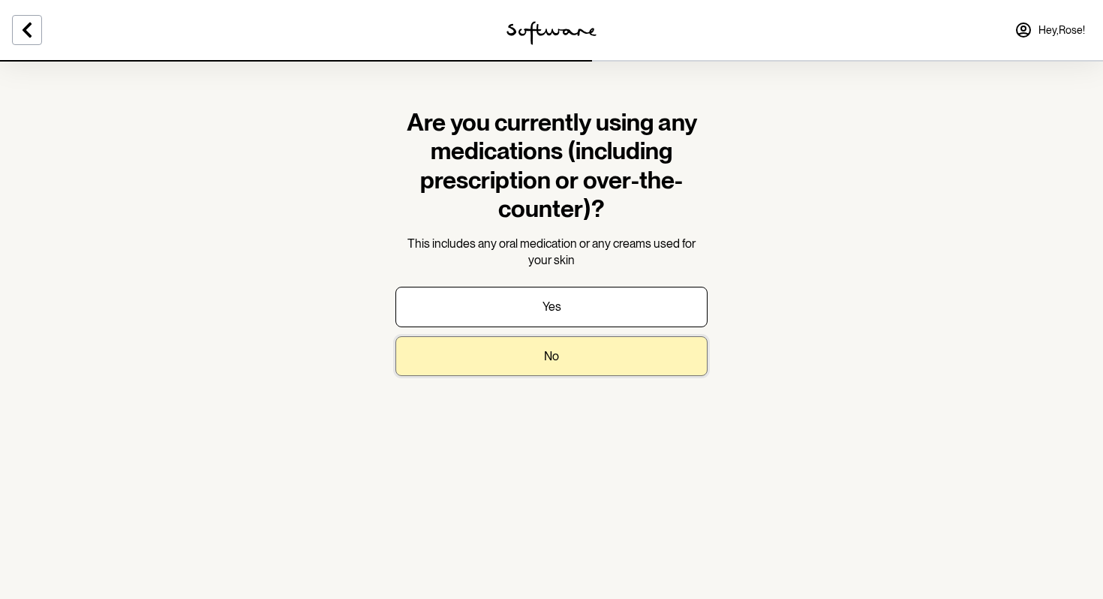
click at [575, 362] on button "No" at bounding box center [551, 356] width 312 height 40
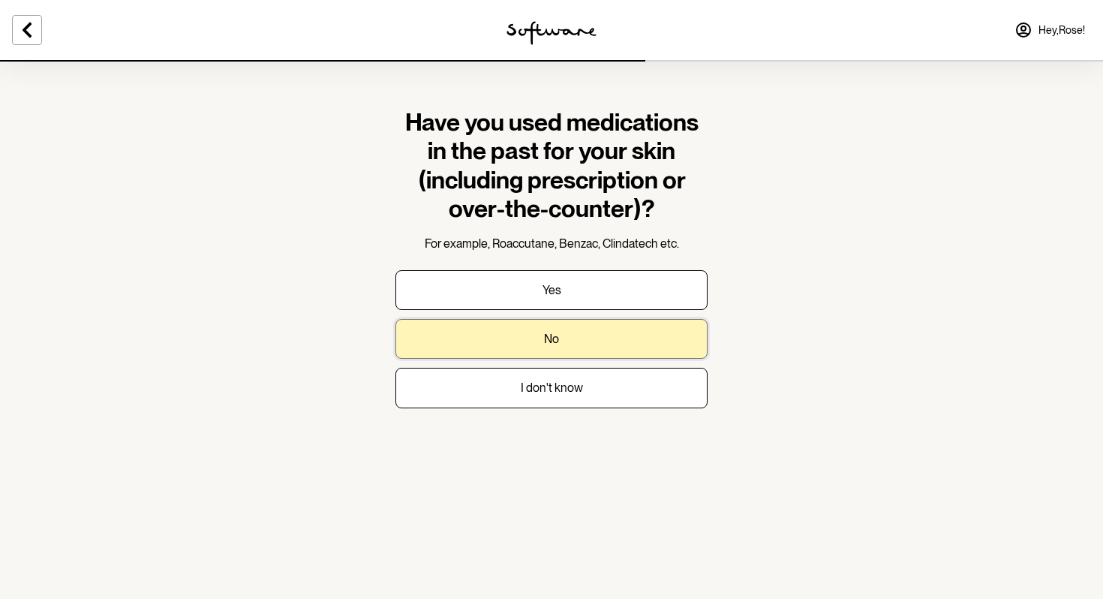
click at [589, 329] on button "No" at bounding box center [551, 339] width 312 height 40
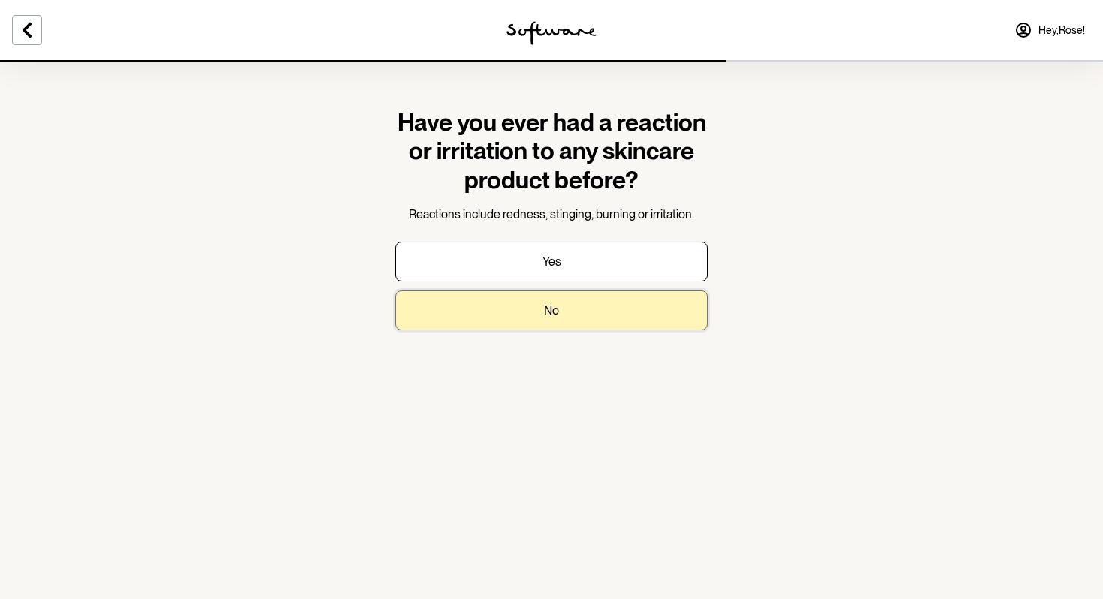
click at [560, 299] on button "No" at bounding box center [551, 310] width 312 height 40
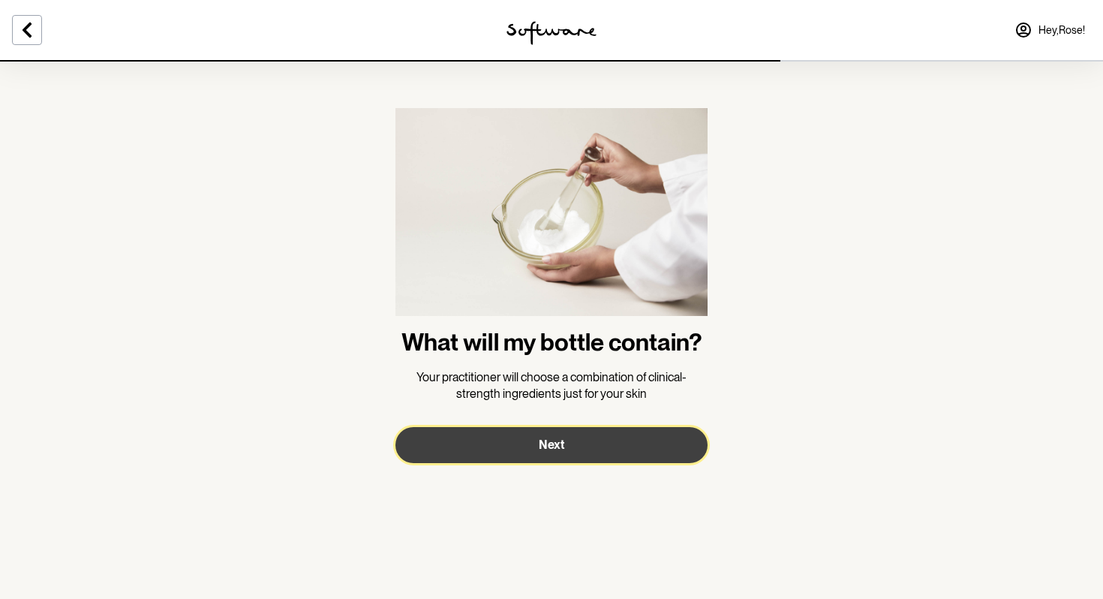
click at [557, 440] on span "Next" at bounding box center [552, 444] width 26 height 14
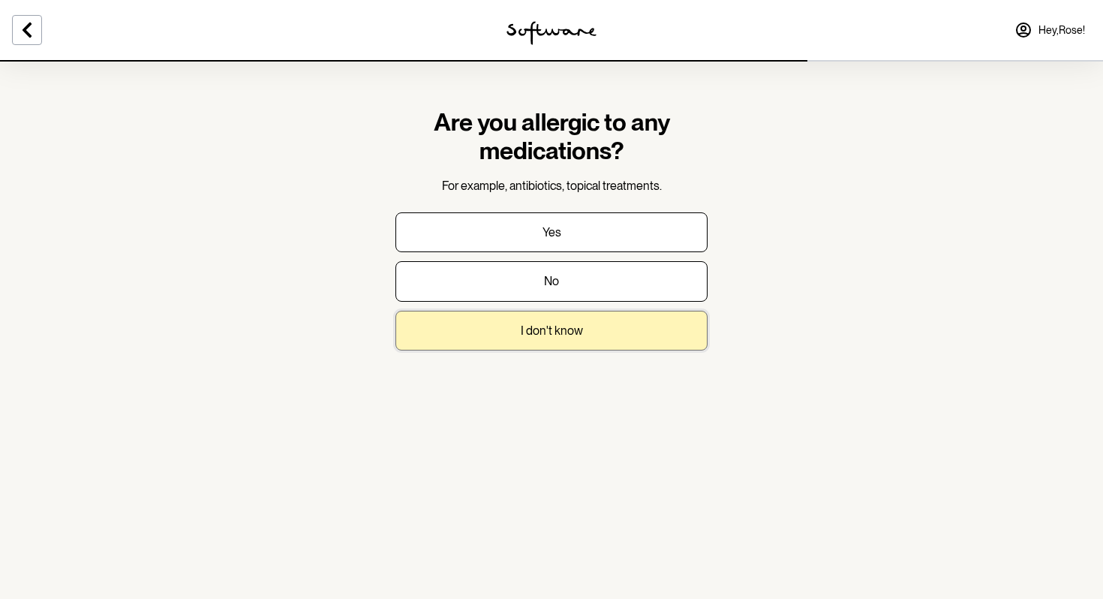
click at [559, 314] on button "I don't know" at bounding box center [551, 331] width 312 height 40
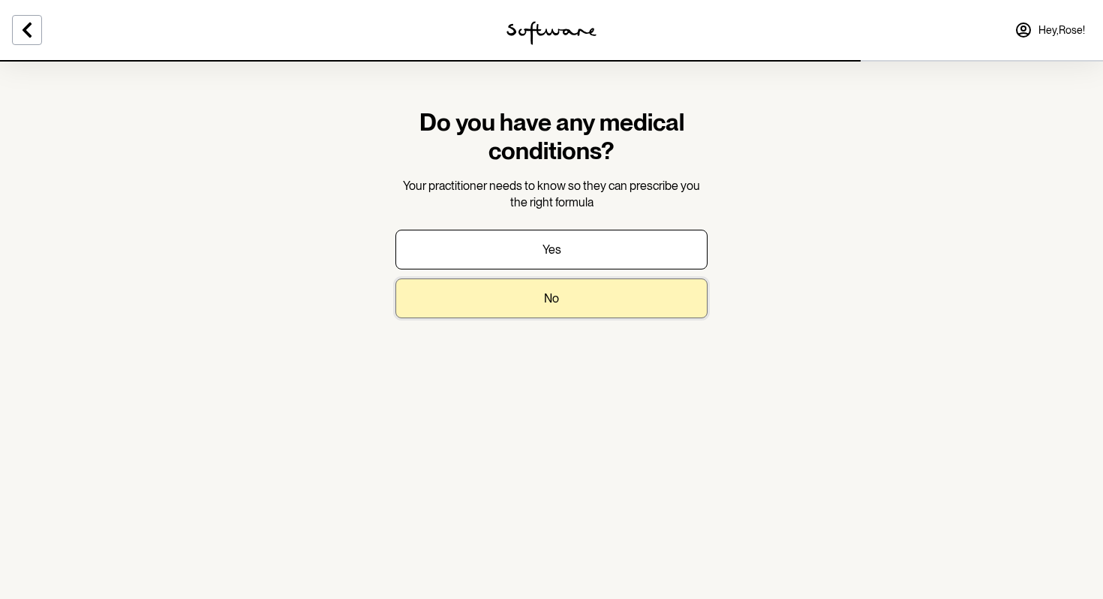
click at [555, 292] on p "No" at bounding box center [551, 298] width 15 height 14
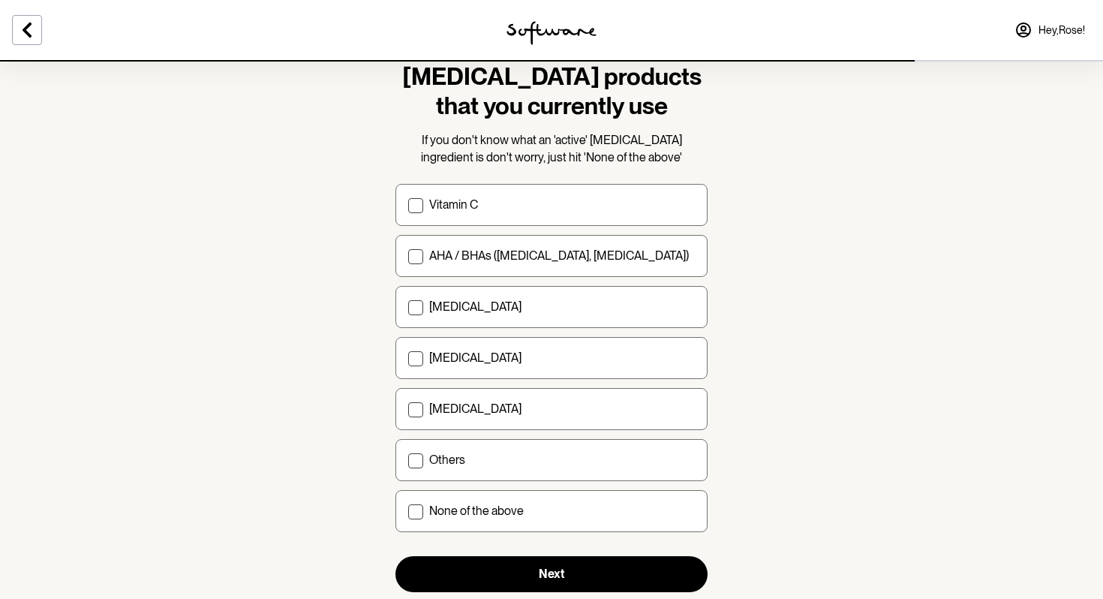
scroll to position [91, 0]
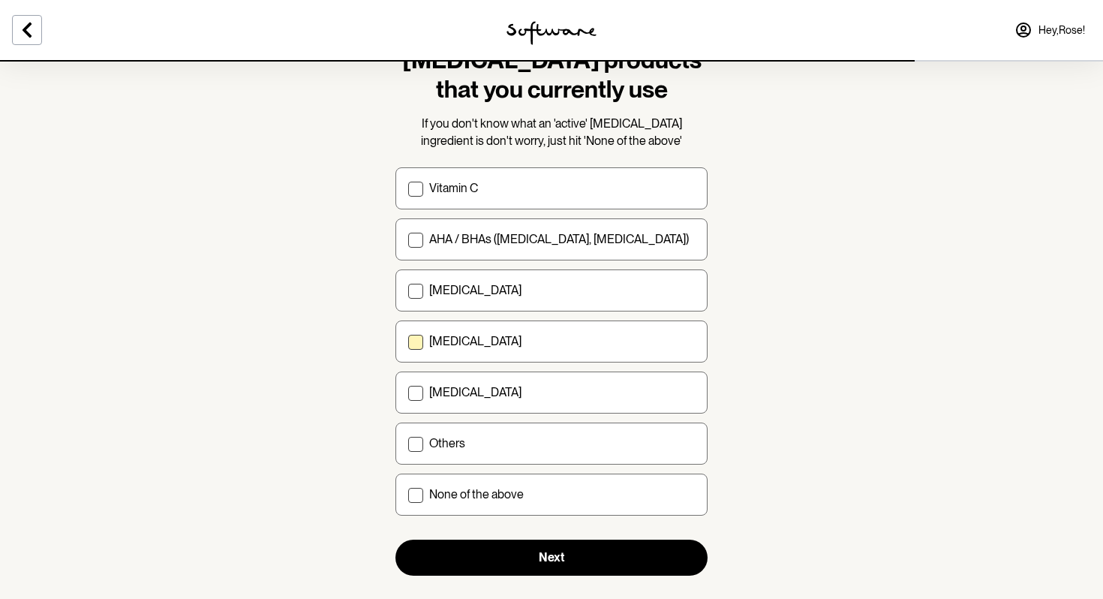
click at [438, 338] on p "[MEDICAL_DATA]" at bounding box center [475, 341] width 92 height 14
click at [408, 341] on input "[MEDICAL_DATA]" at bounding box center [407, 341] width 1 height 1
checkbox input "true"
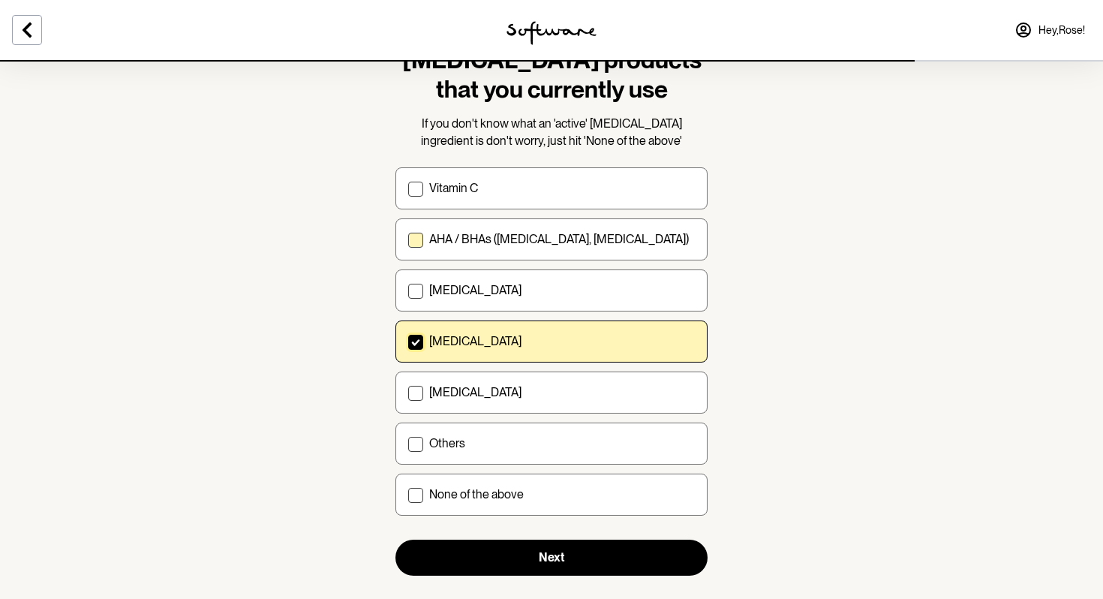
click at [544, 239] on p "AHA / BHAs (salicylic acid, glycolic acid)" at bounding box center [559, 239] width 260 height 14
click at [408, 239] on input "AHA / BHAs (salicylic acid, glycolic acid)" at bounding box center [407, 239] width 1 height 1
checkbox input "true"
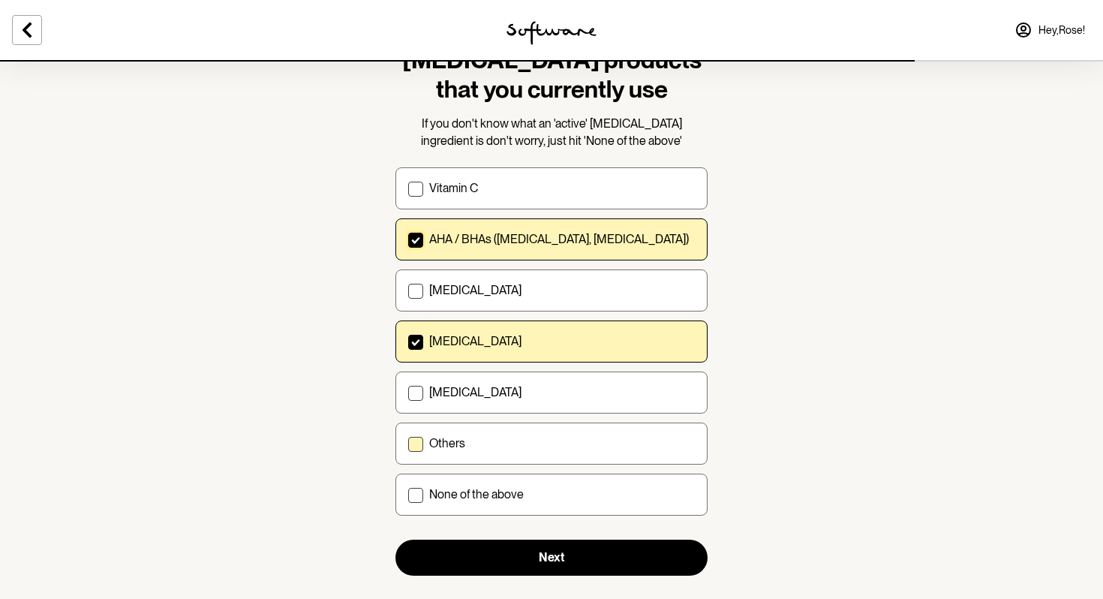
click at [491, 442] on div "Others" at bounding box center [562, 443] width 266 height 14
click at [408, 443] on input "Others" at bounding box center [407, 443] width 1 height 1
checkbox input "true"
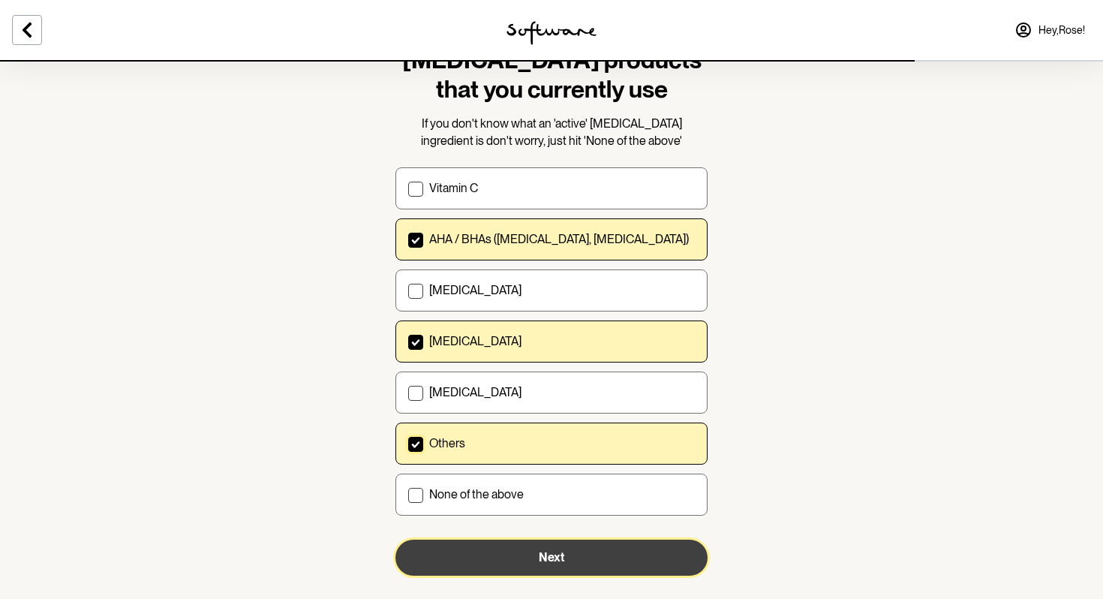
click at [524, 560] on button "Next" at bounding box center [551, 557] width 312 height 36
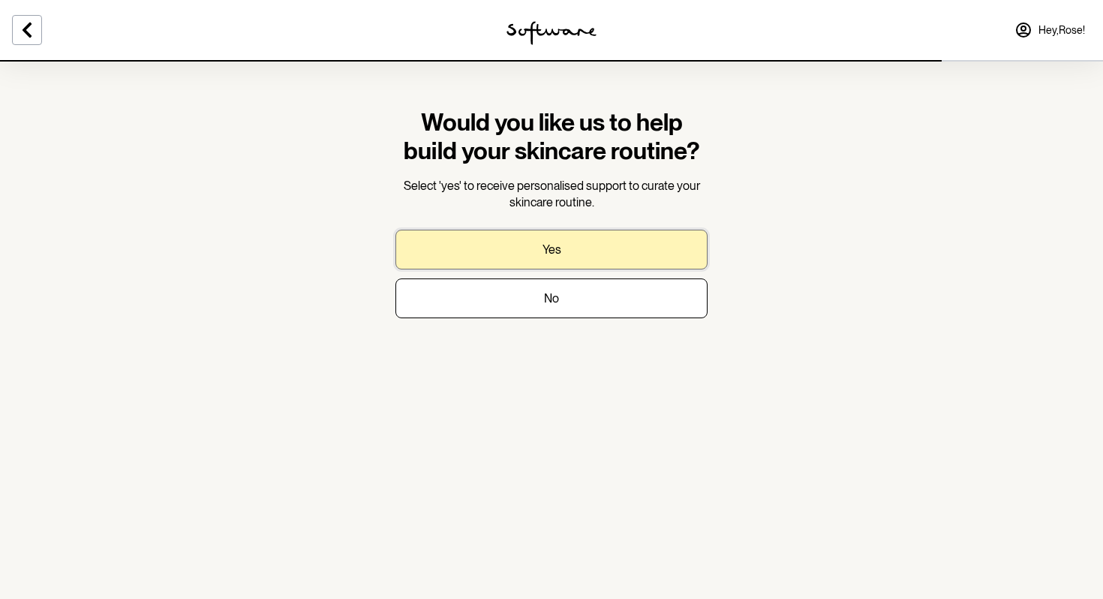
click at [599, 259] on button "Yes" at bounding box center [551, 250] width 312 height 40
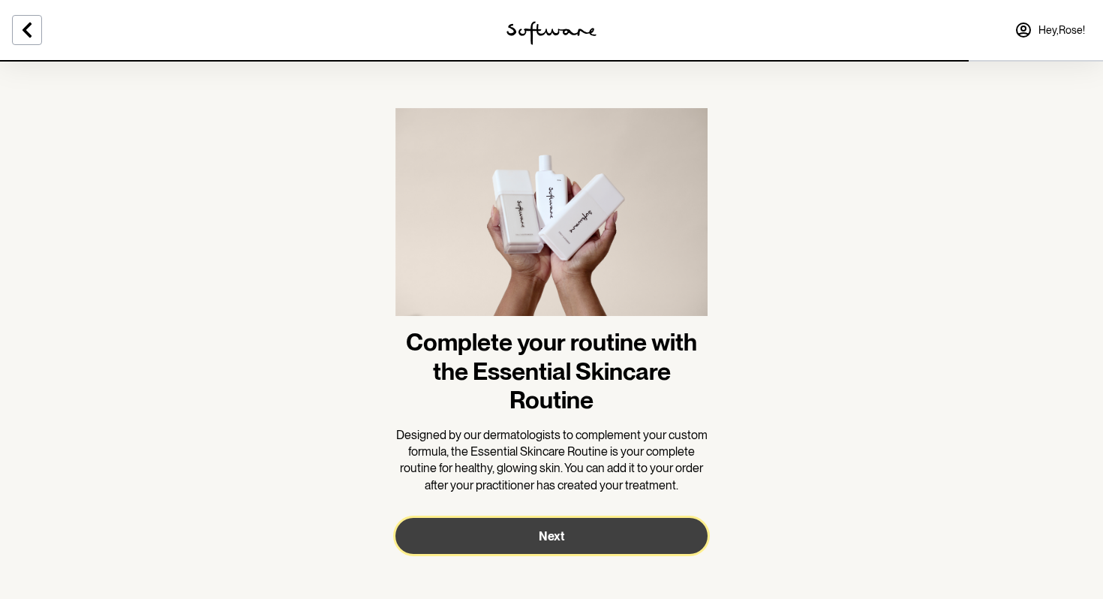
click at [557, 536] on span "Next" at bounding box center [552, 536] width 26 height 14
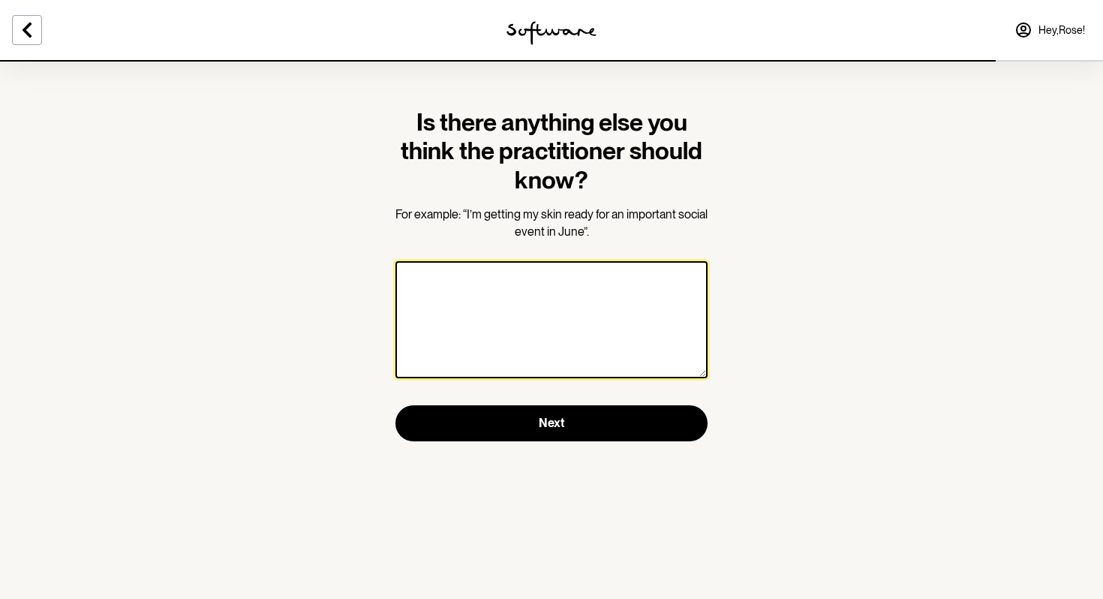
click at [560, 311] on textarea at bounding box center [551, 319] width 312 height 117
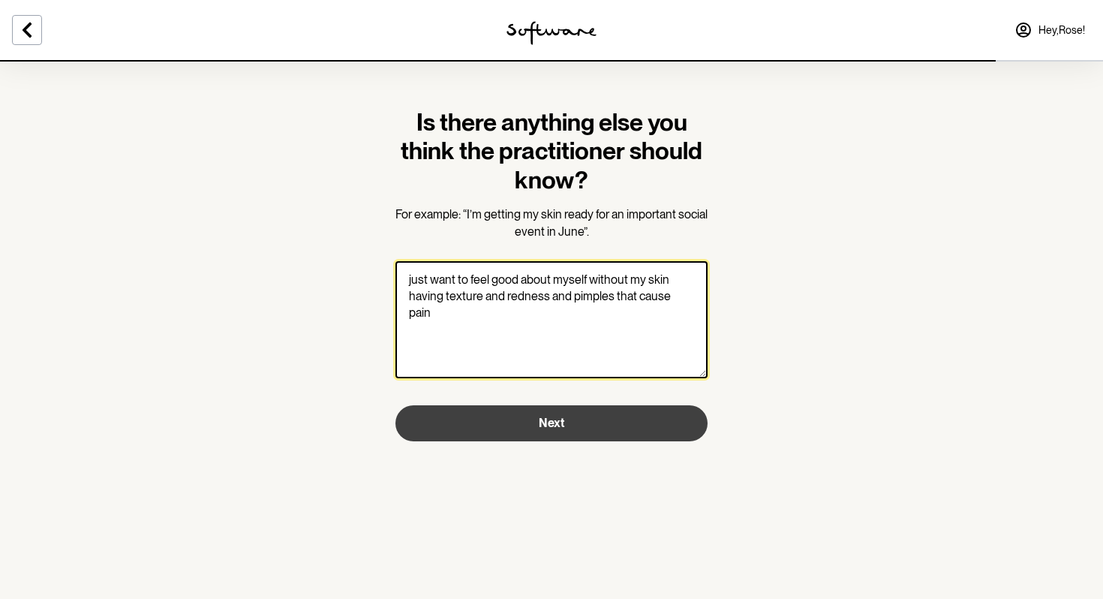
type textarea "just want to feel good about myself without my skin having texture and redness …"
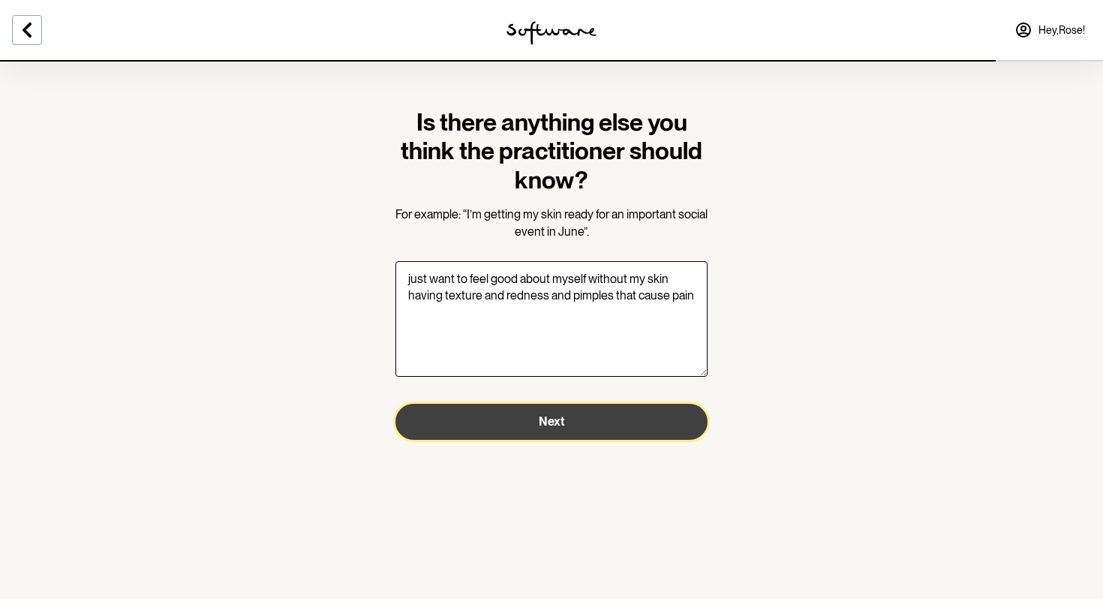
click at [558, 428] on span "Next" at bounding box center [552, 421] width 26 height 14
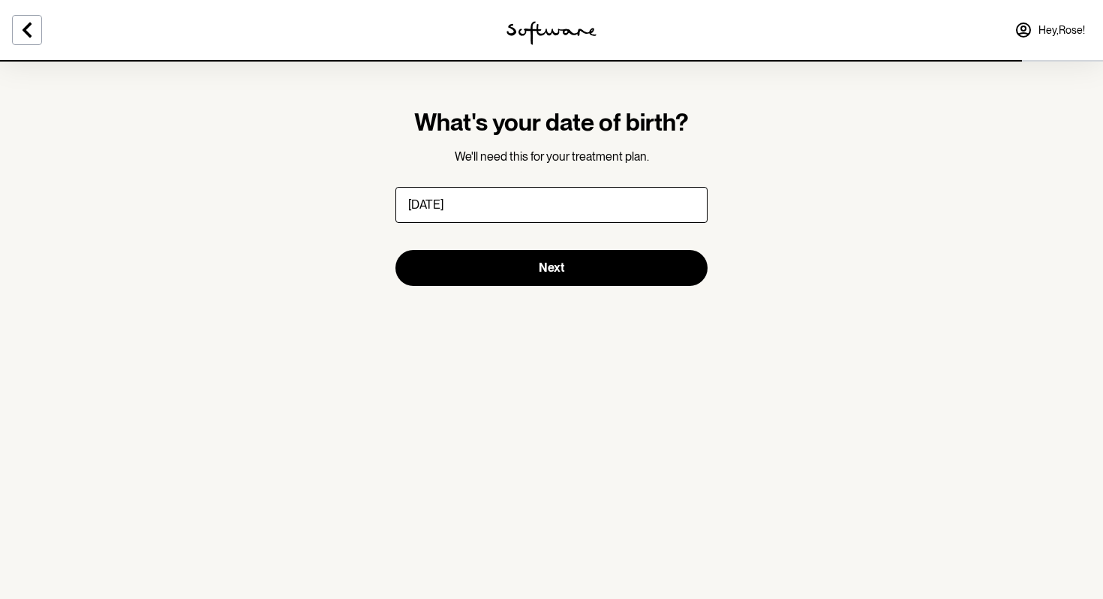
type input "20/08/2008"
click at [395, 250] on button "Next" at bounding box center [551, 268] width 312 height 36
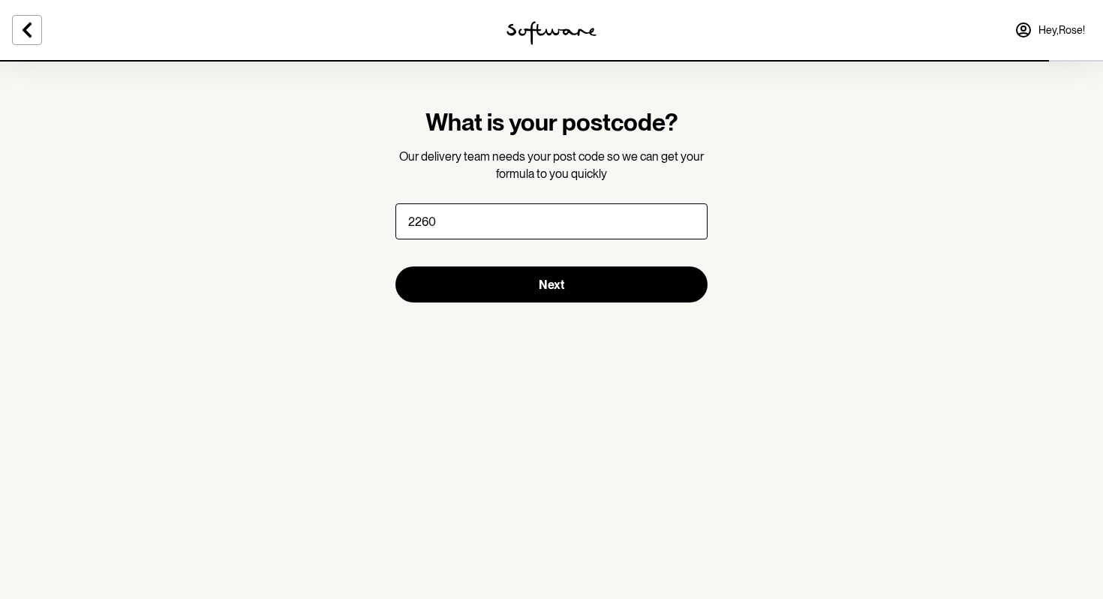
type input "2260"
click at [395, 266] on button "Next" at bounding box center [551, 284] width 312 height 36
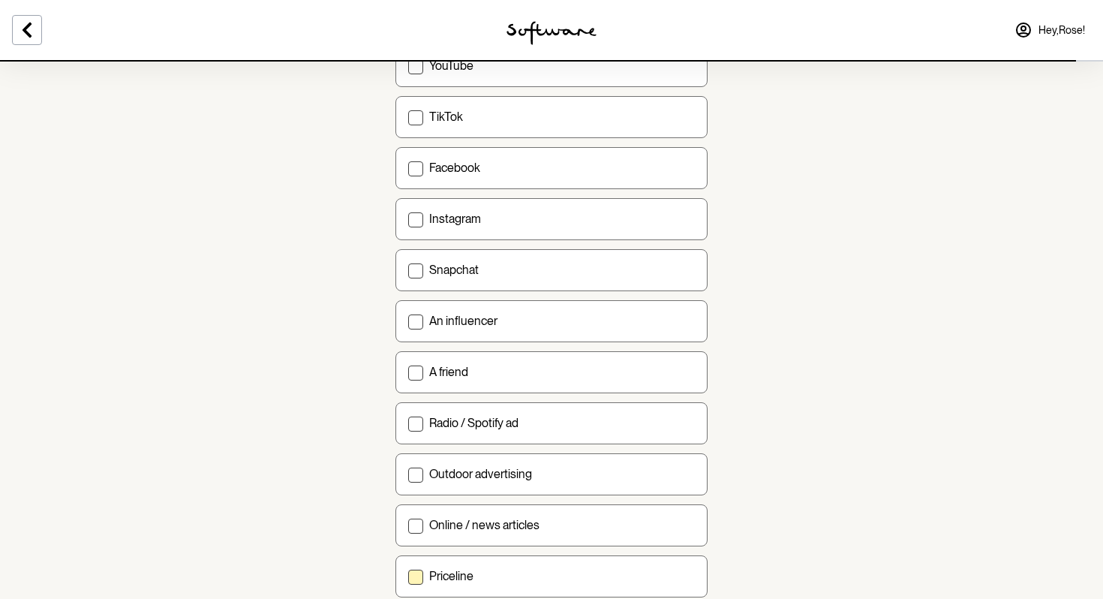
scroll to position [244, 0]
click at [416, 370] on span at bounding box center [415, 369] width 15 height 15
click at [408, 369] on input "A friend" at bounding box center [407, 368] width 1 height 1
checkbox input "true"
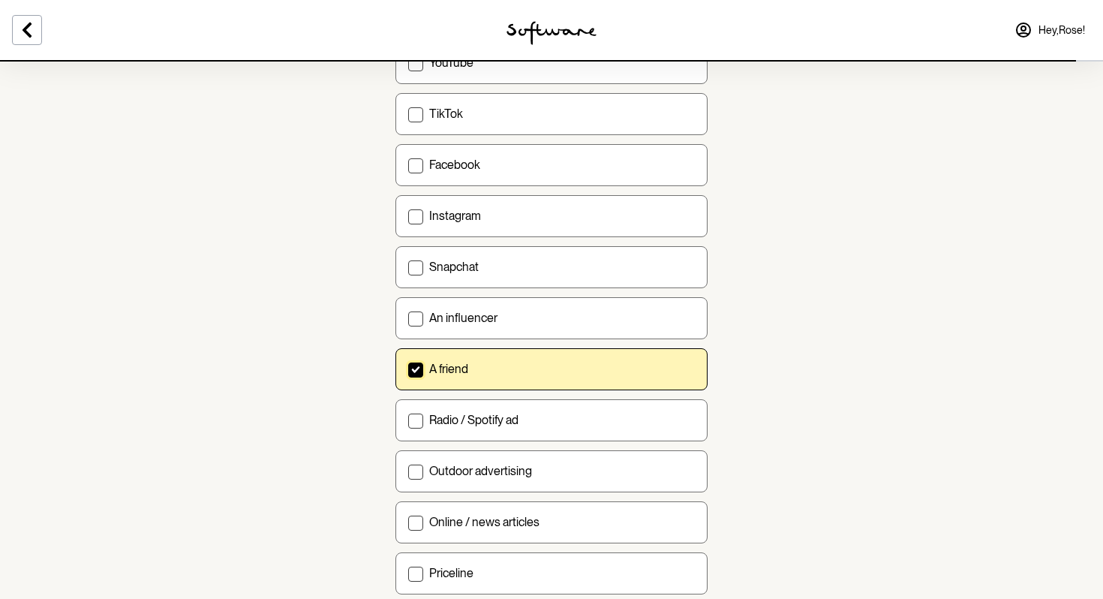
scroll to position [449, 0]
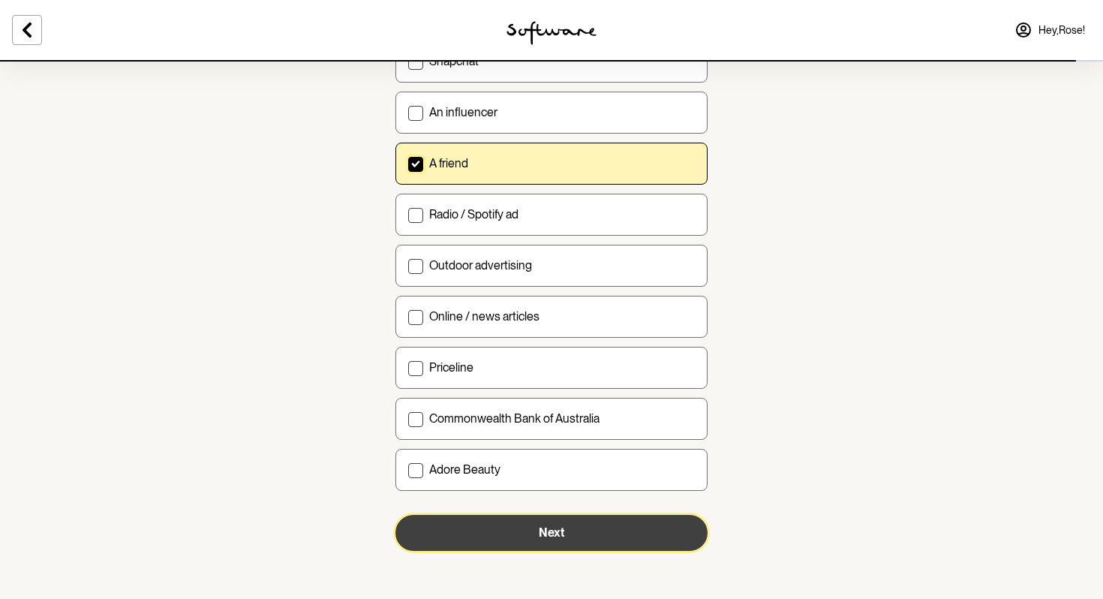
click at [491, 524] on button "Next" at bounding box center [551, 533] width 312 height 36
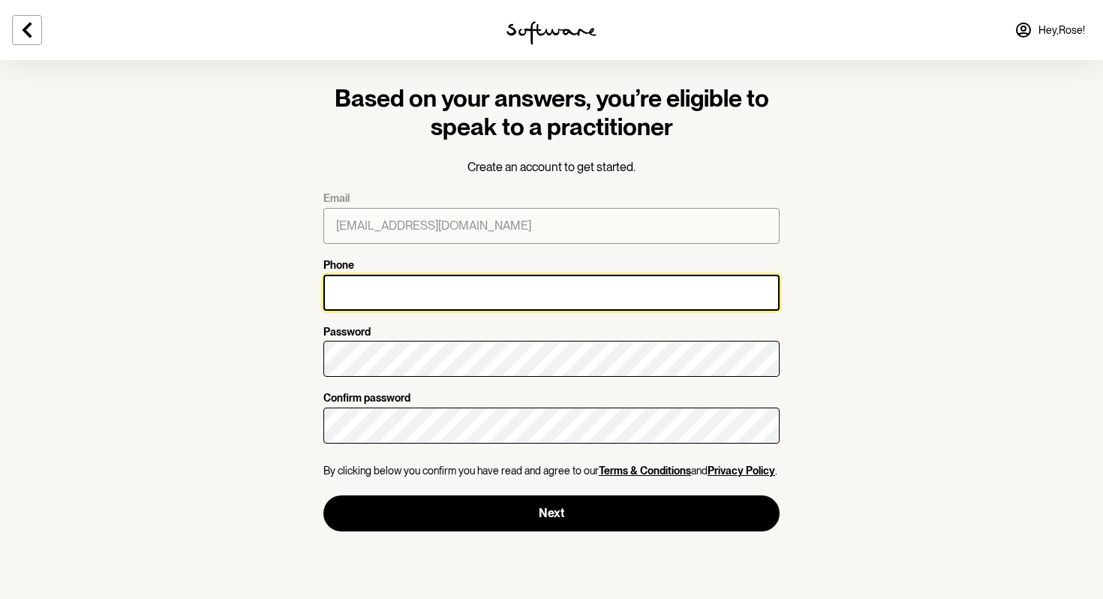
click at [391, 300] on input "Phone" at bounding box center [551, 293] width 456 height 36
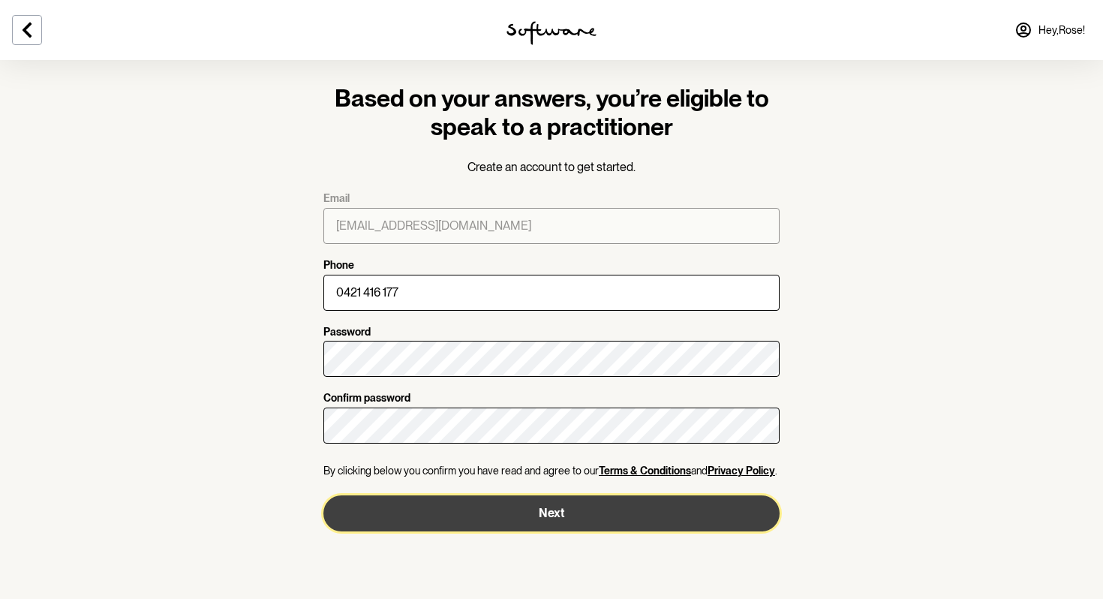
click at [593, 511] on button "Next" at bounding box center [551, 513] width 456 height 36
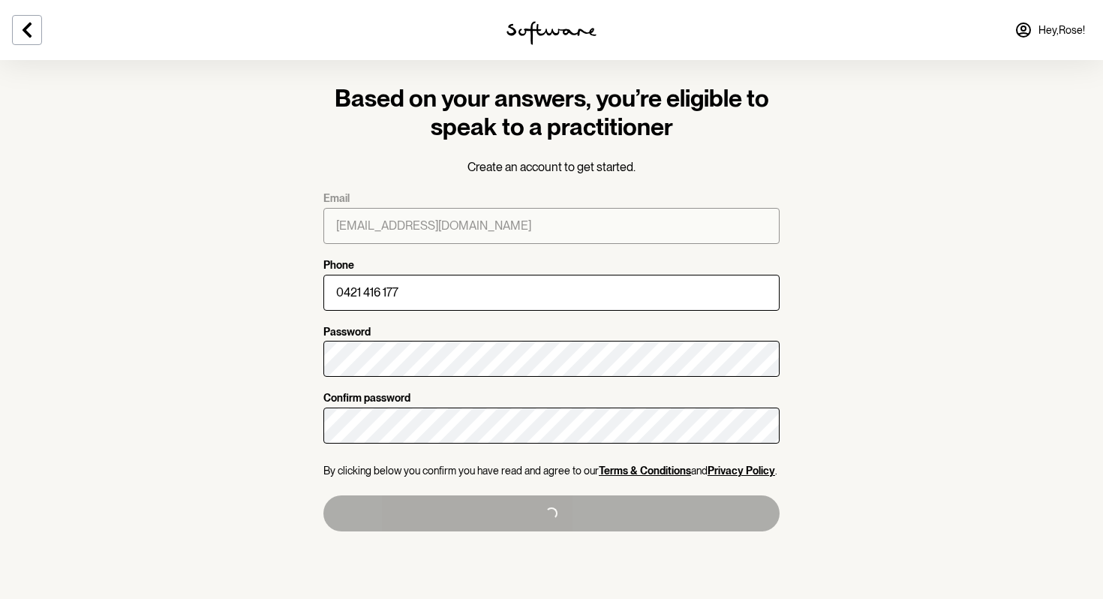
type input "+61421416177"
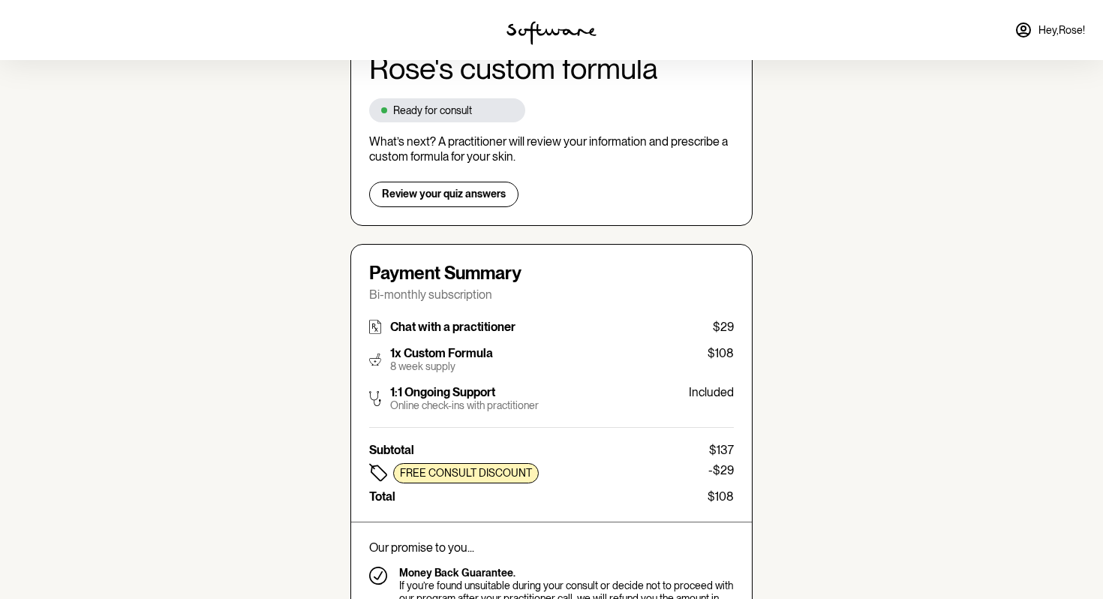
scroll to position [158, 0]
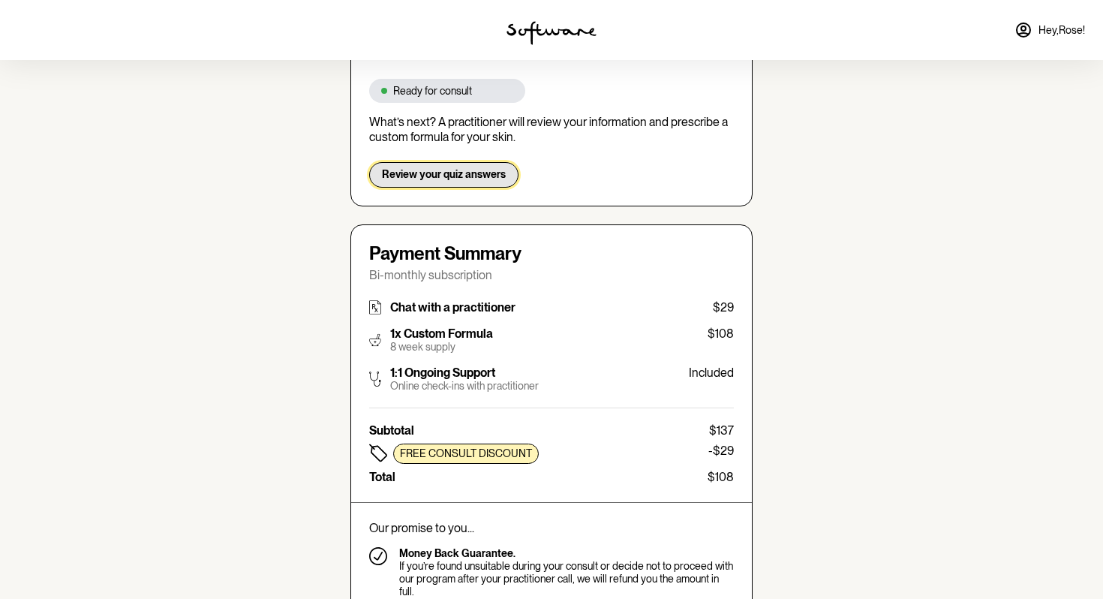
click at [465, 182] on button "Review your quiz answers" at bounding box center [443, 175] width 149 height 26
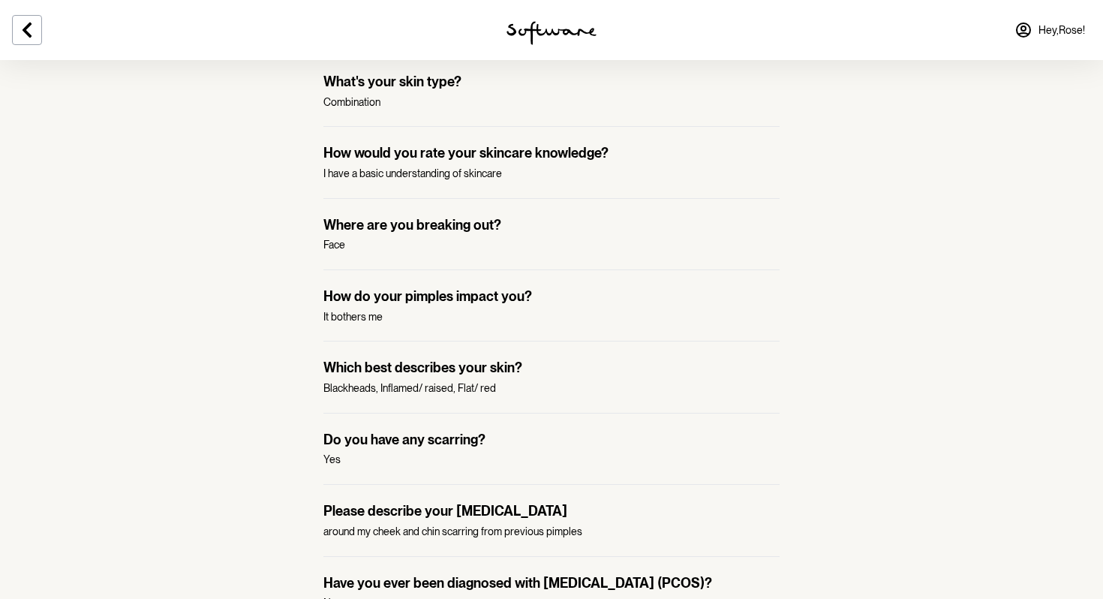
scroll to position [694, 0]
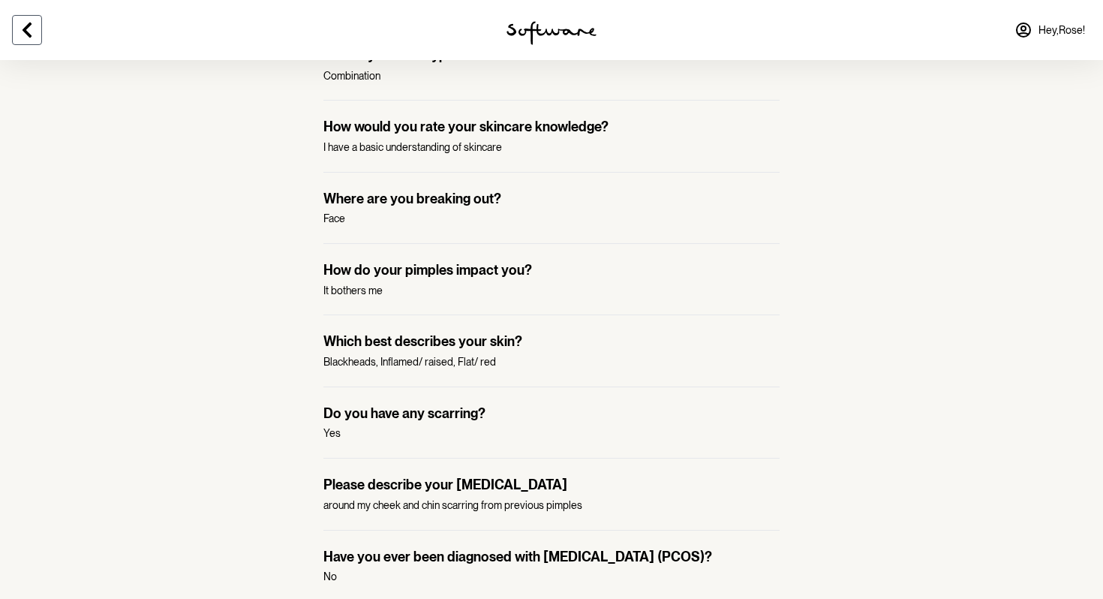
click at [27, 31] on icon at bounding box center [27, 30] width 18 height 18
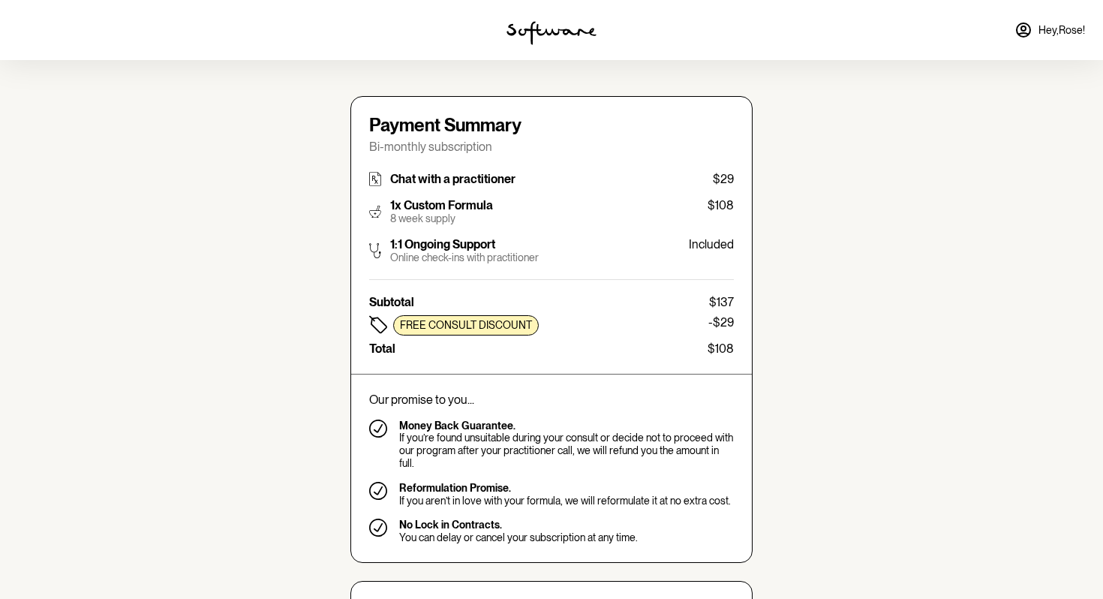
type input "rosevineburg2008@icloud.com"
type input "+61421416177"
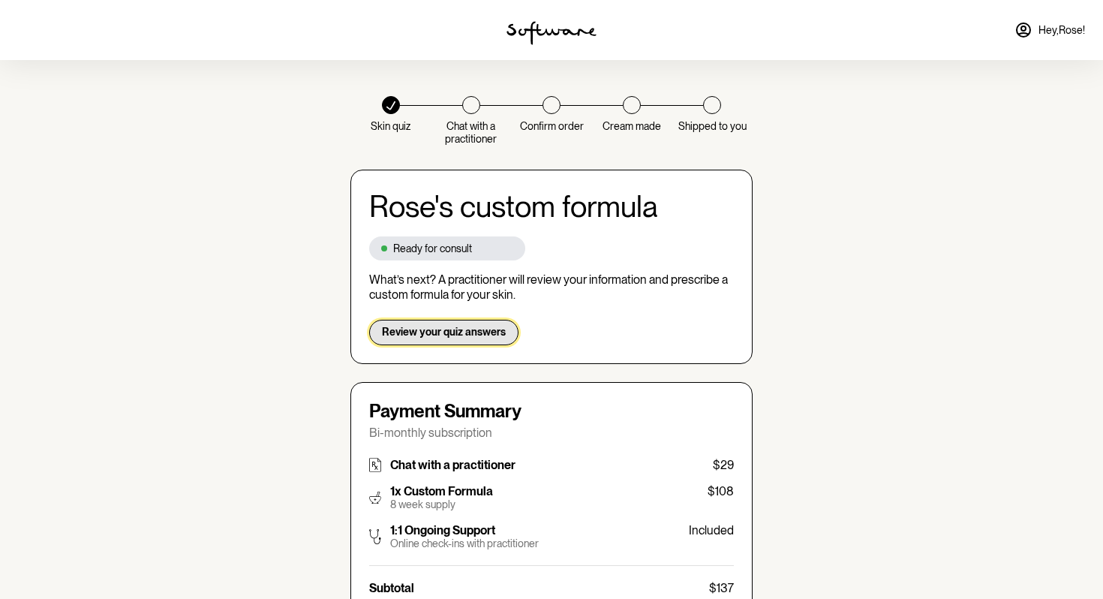
click at [458, 336] on span "Review your quiz answers" at bounding box center [444, 332] width 124 height 13
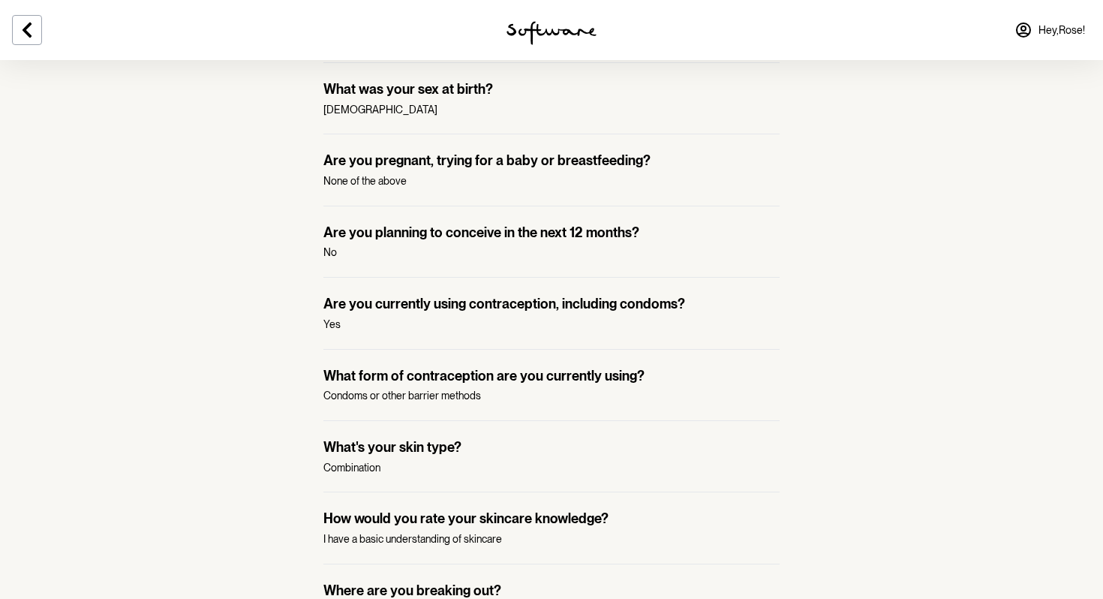
scroll to position [330, 0]
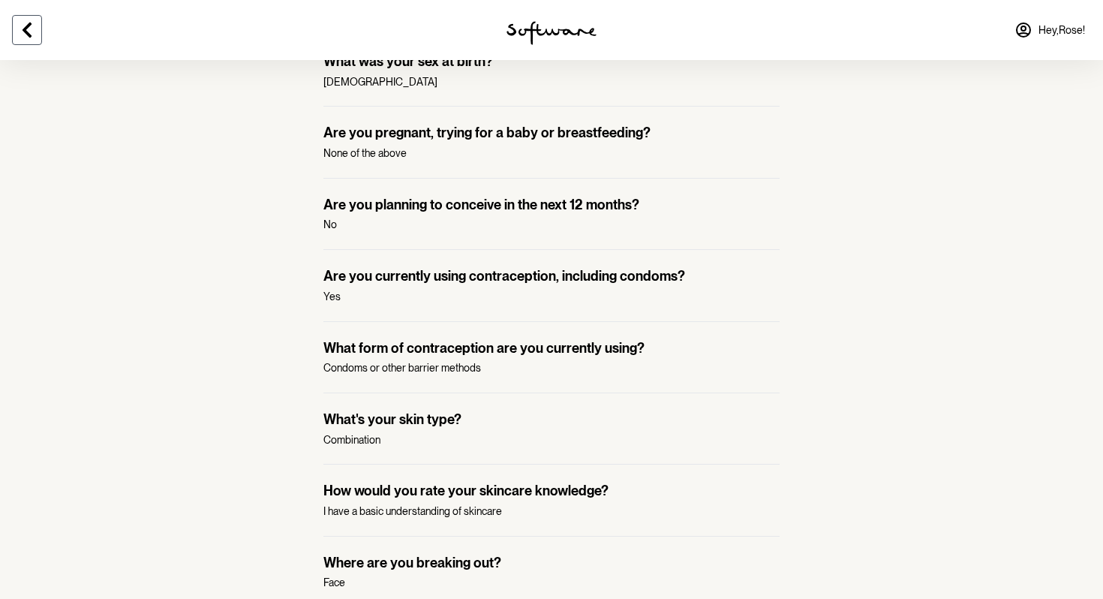
click at [22, 28] on icon at bounding box center [27, 30] width 18 height 18
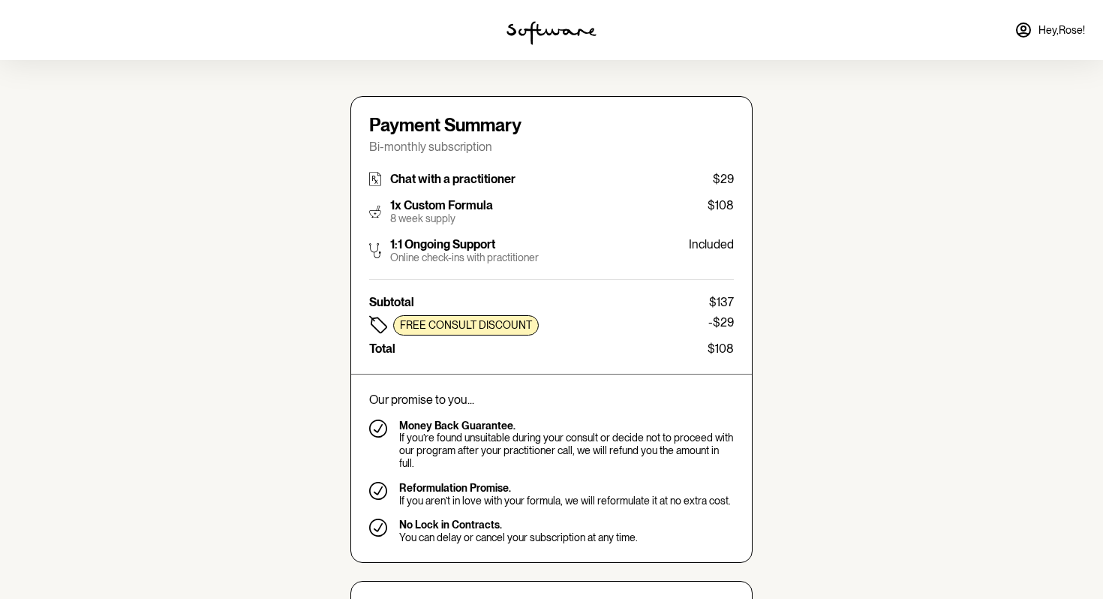
type input "rosevineburg2008@icloud.com"
type input "+61421416177"
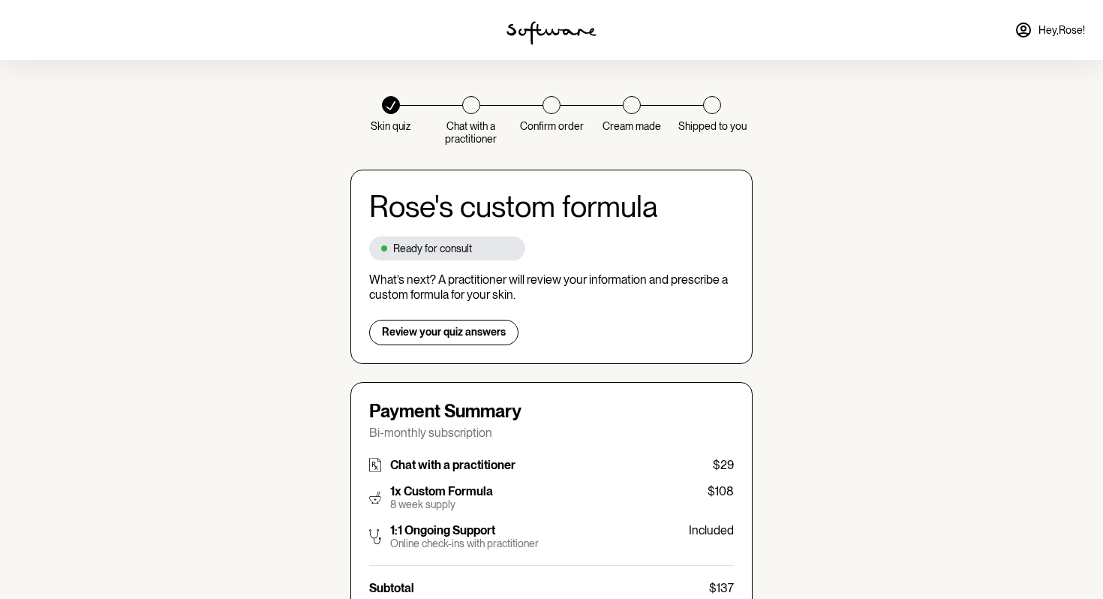
click at [572, 30] on img at bounding box center [551, 33] width 90 height 24
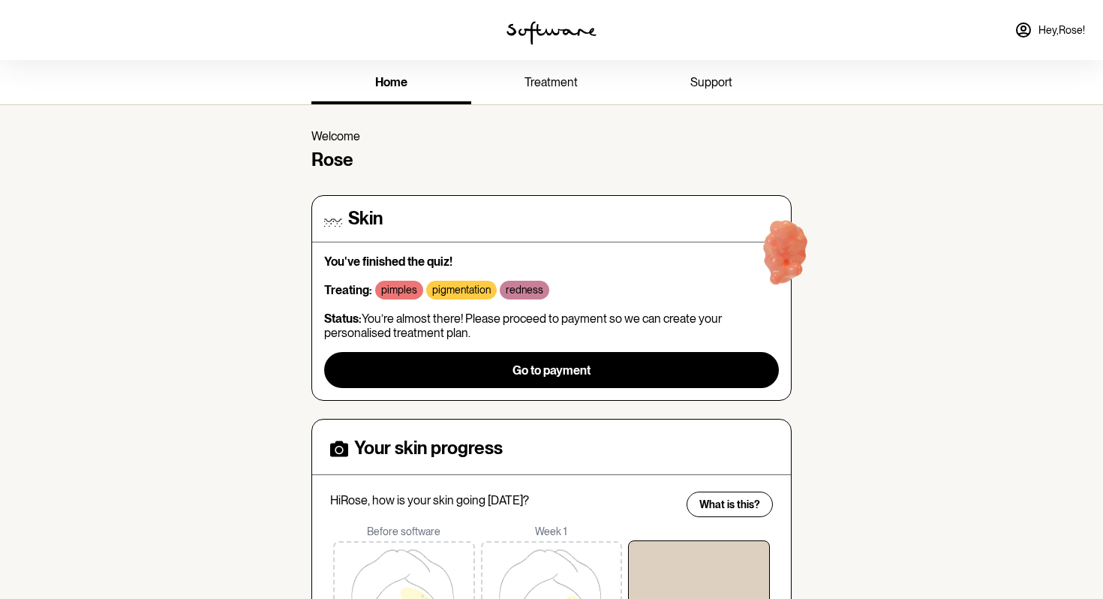
click at [560, 35] on img at bounding box center [551, 33] width 90 height 24
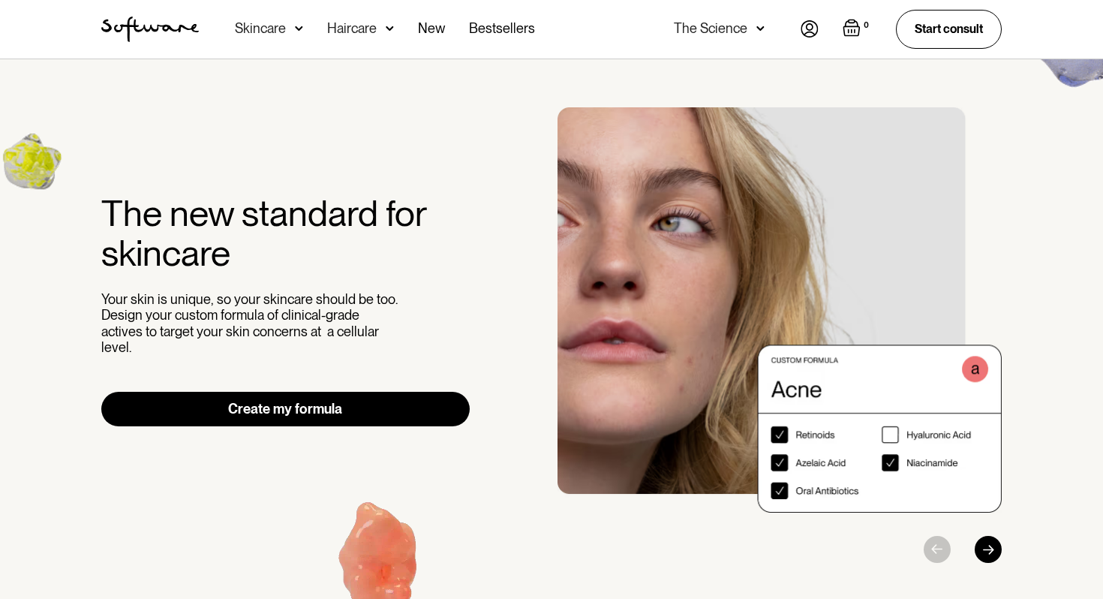
click at [740, 24] on div "The Science" at bounding box center [711, 28] width 74 height 15
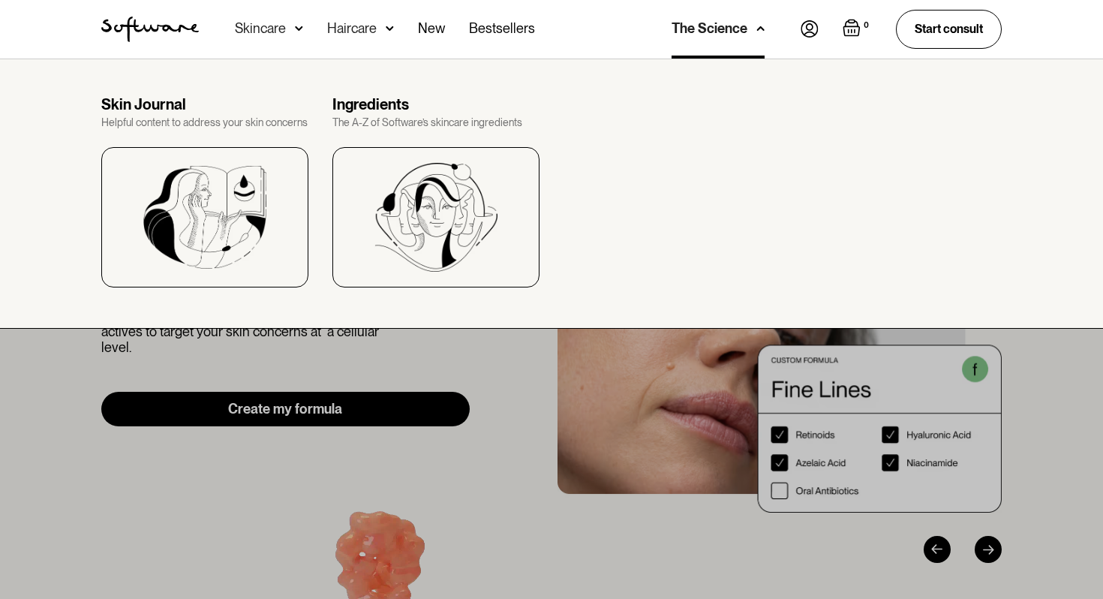
click at [285, 24] on div "Skincare" at bounding box center [269, 29] width 68 height 59
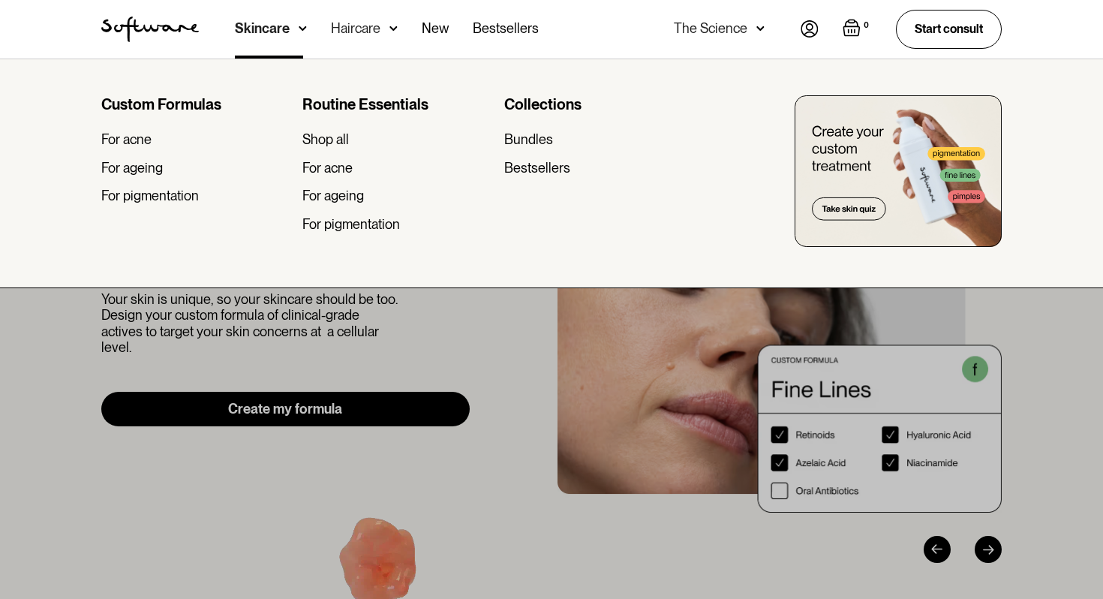
click at [466, 377] on div at bounding box center [551, 358] width 1103 height 599
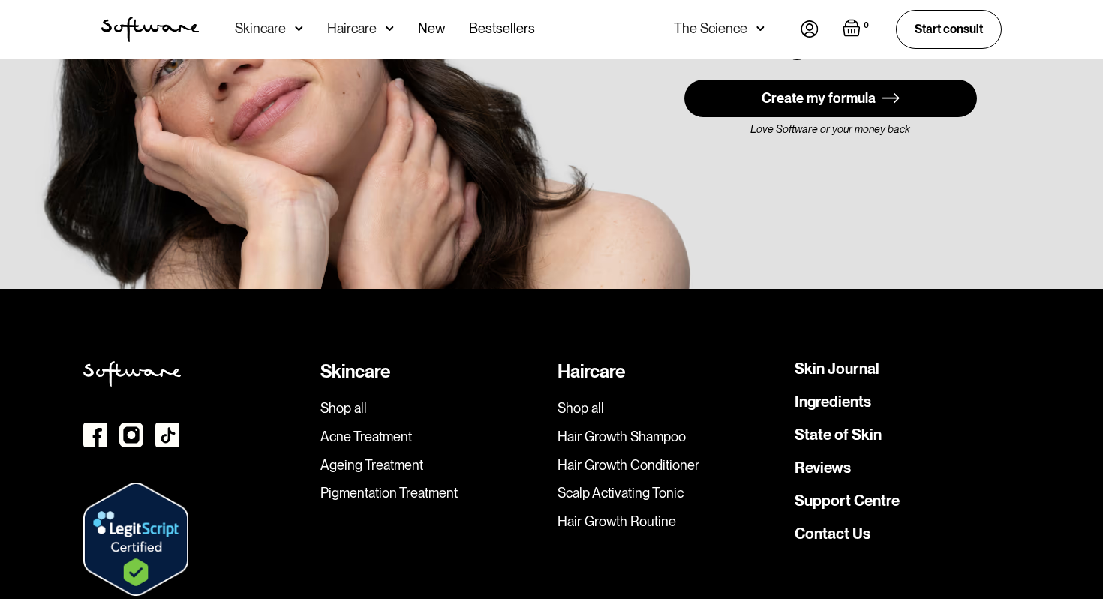
scroll to position [4286, 0]
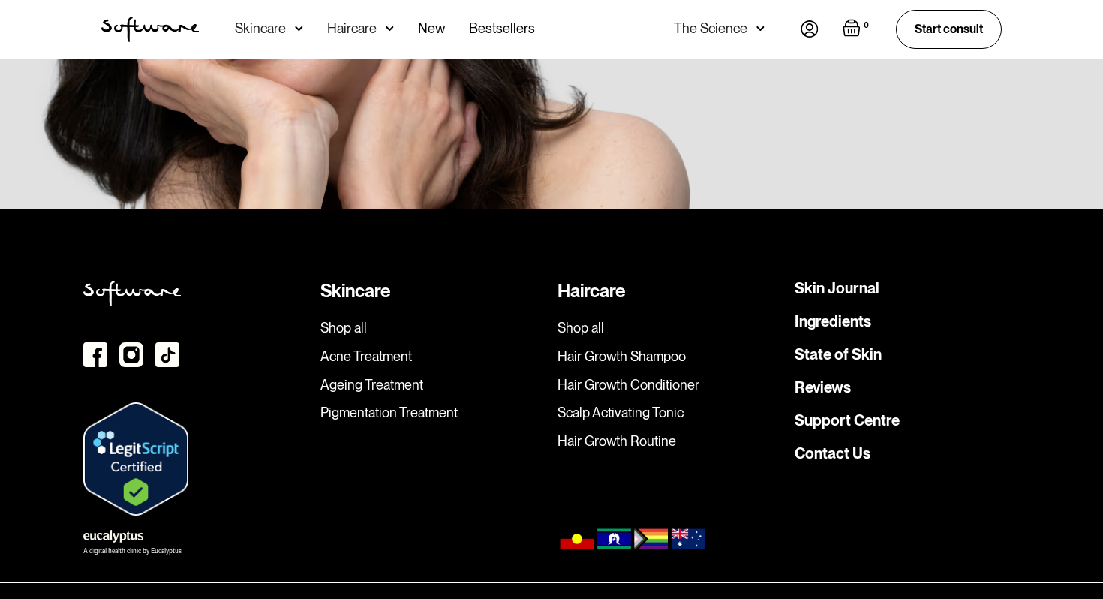
click at [825, 314] on link "Ingredients" at bounding box center [832, 321] width 77 height 15
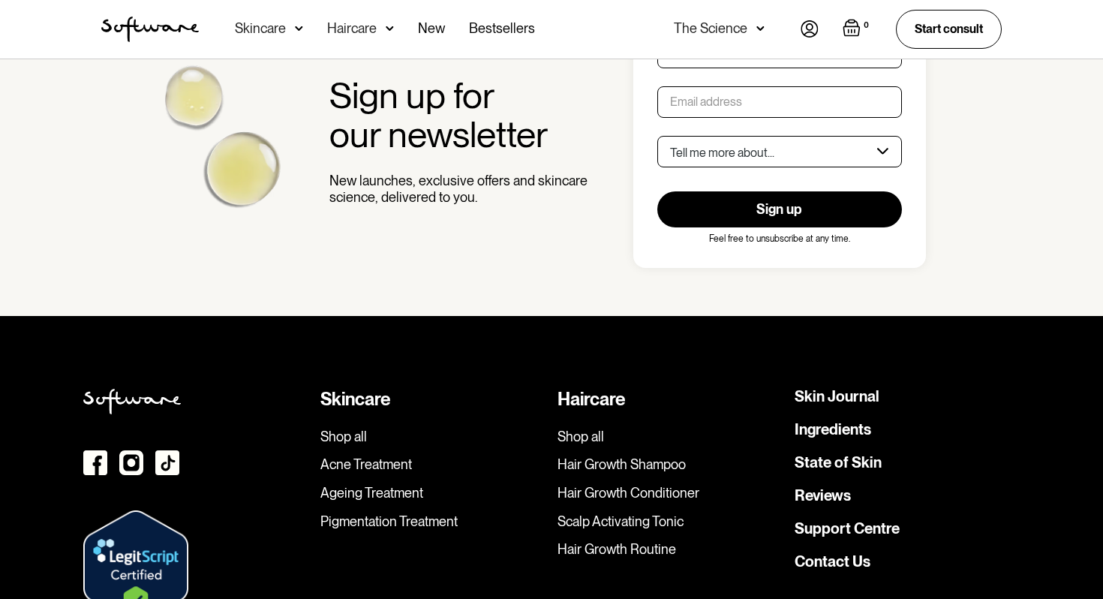
scroll to position [2344, 0]
